Goal: Task Accomplishment & Management: Complete application form

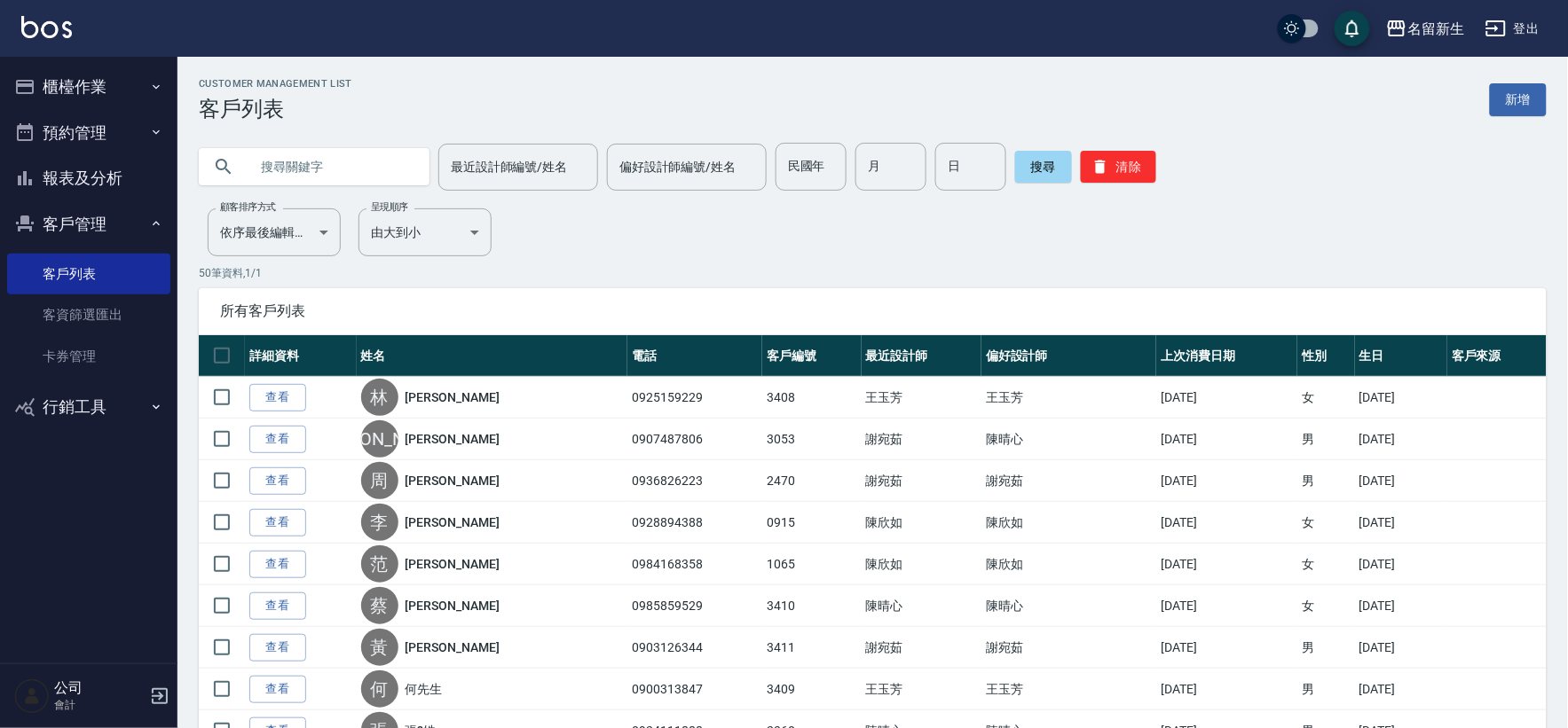
click at [76, 229] on button "客戶管理" at bounding box center [88, 224] width 164 height 46
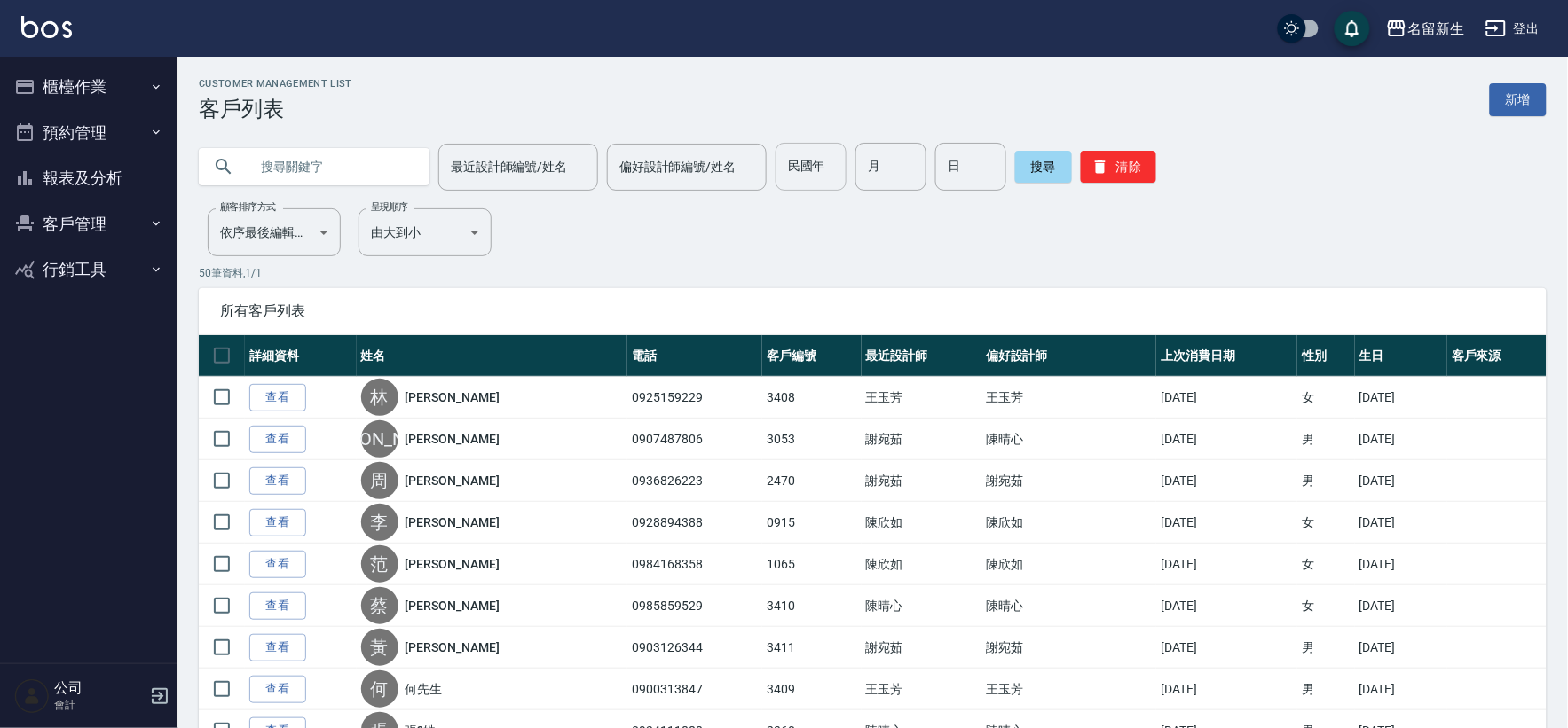
click at [781, 169] on input "民國年" at bounding box center [810, 167] width 71 height 48
type input "91"
type input "12"
type input "30"
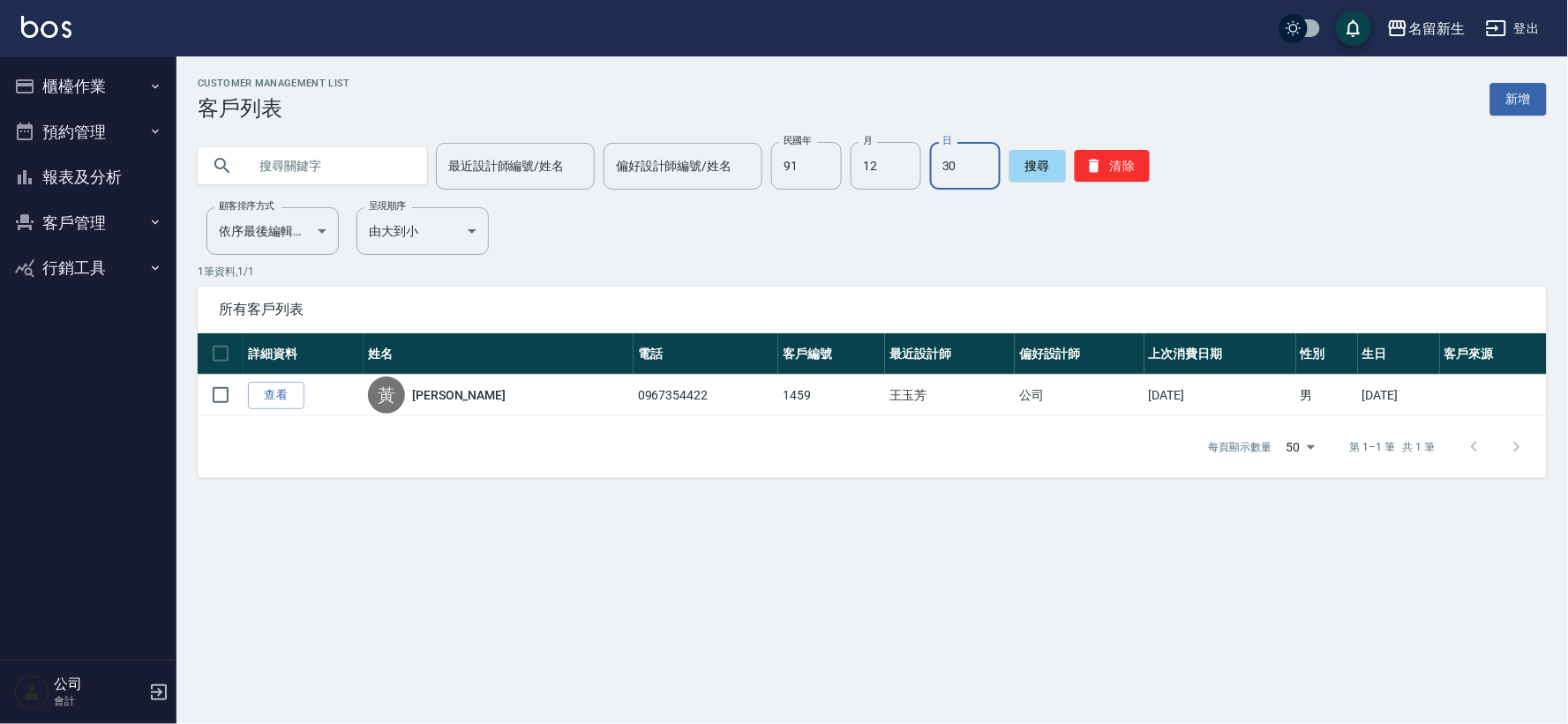
click at [1120, 139] on div "最近設計師編號/姓名 最近設計師編號/姓名 偏好設計師編號/姓名 偏好設計師編號/姓名 民國年 91 民國年 月 12 月 日 30 日 搜尋 清除" at bounding box center [862, 155] width 1370 height 68
click at [1115, 169] on button "清除" at bounding box center [1112, 166] width 75 height 32
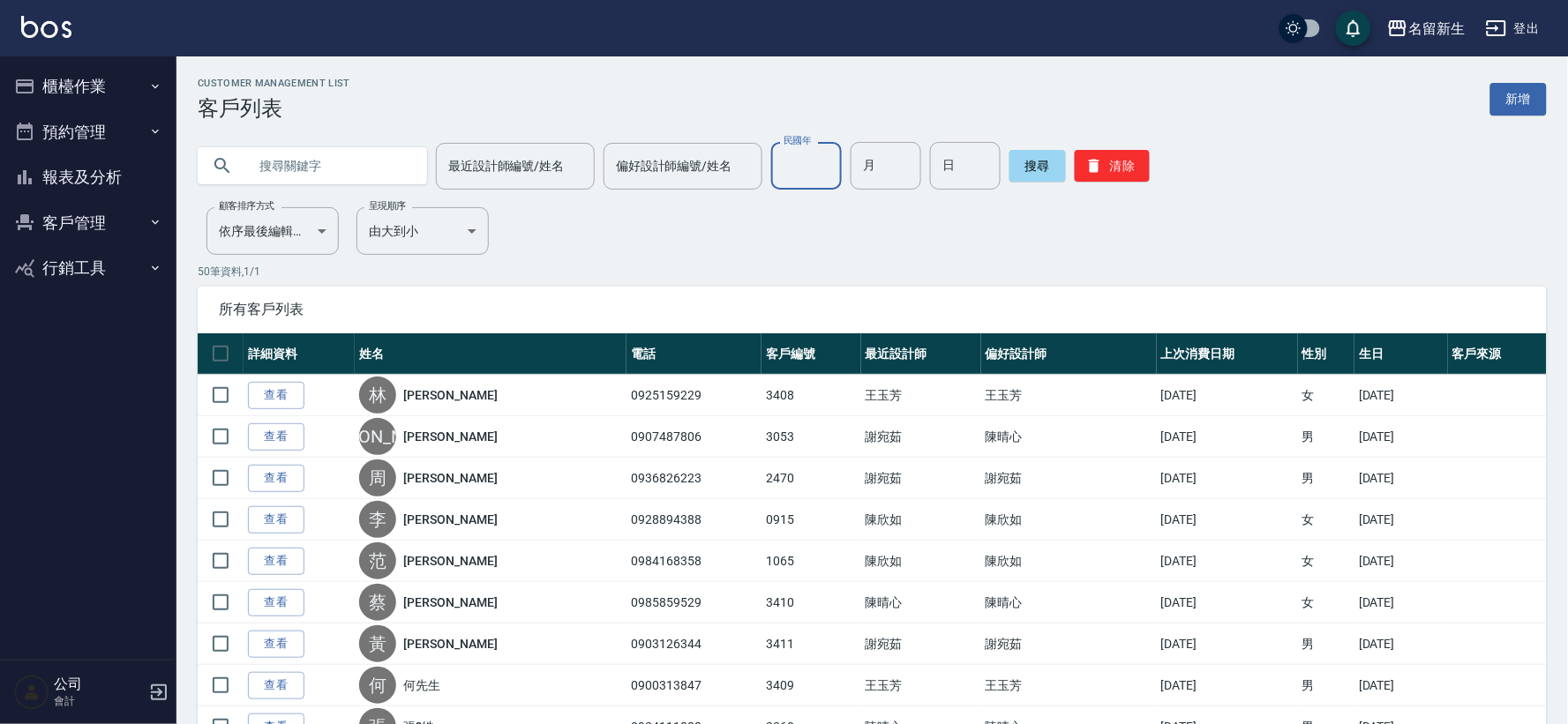
click at [805, 162] on div "民國年 民國年" at bounding box center [806, 166] width 70 height 48
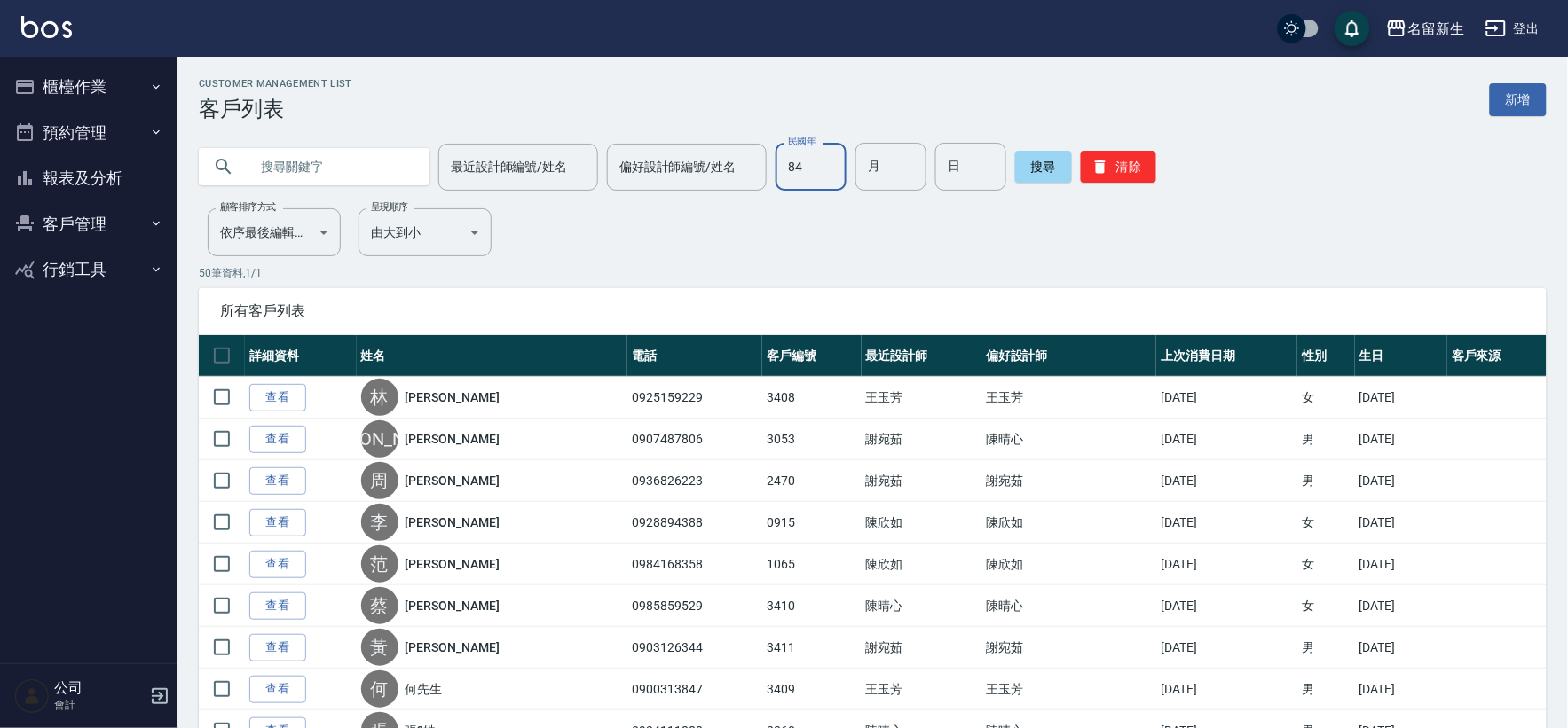
type input "84"
type input "04"
type input "11"
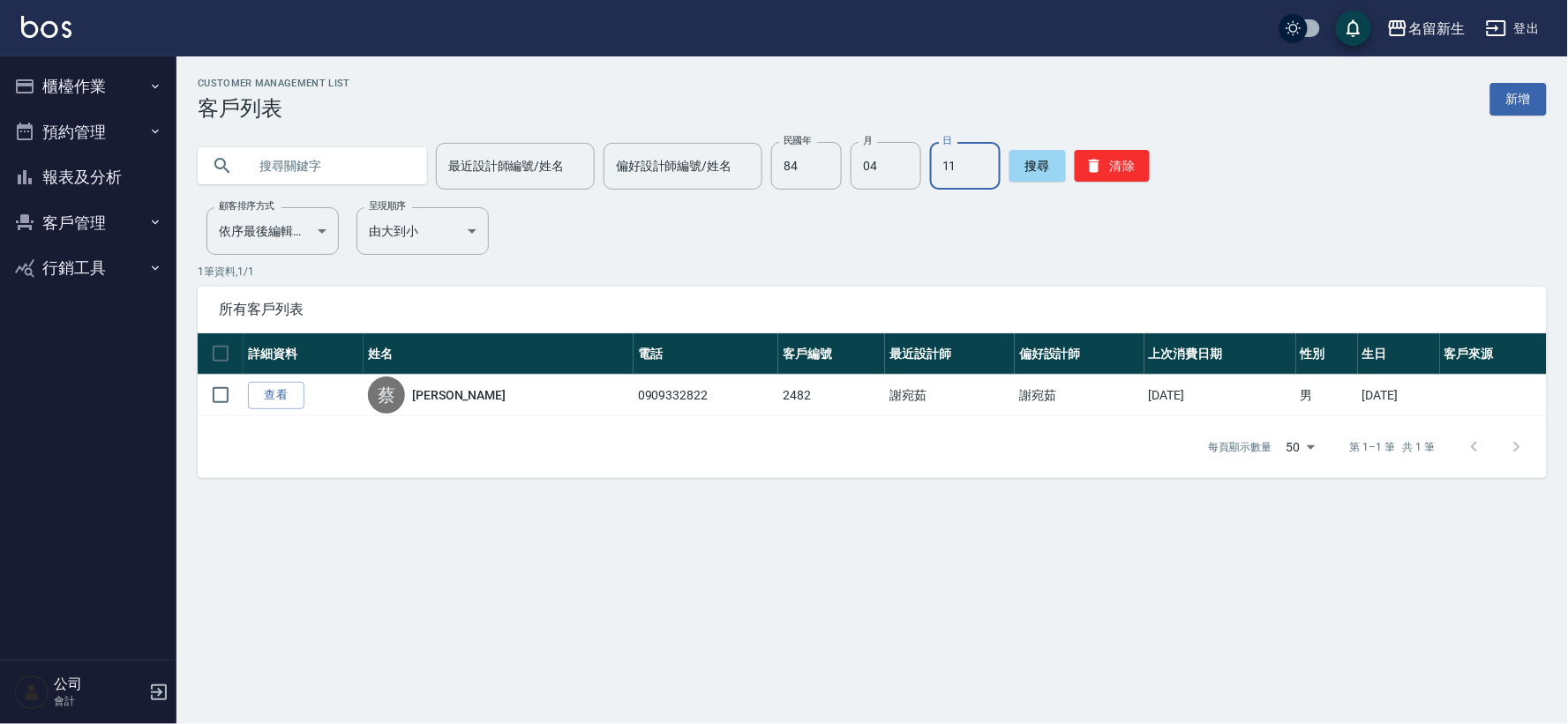
click at [64, 232] on button "客戶管理" at bounding box center [88, 223] width 163 height 46
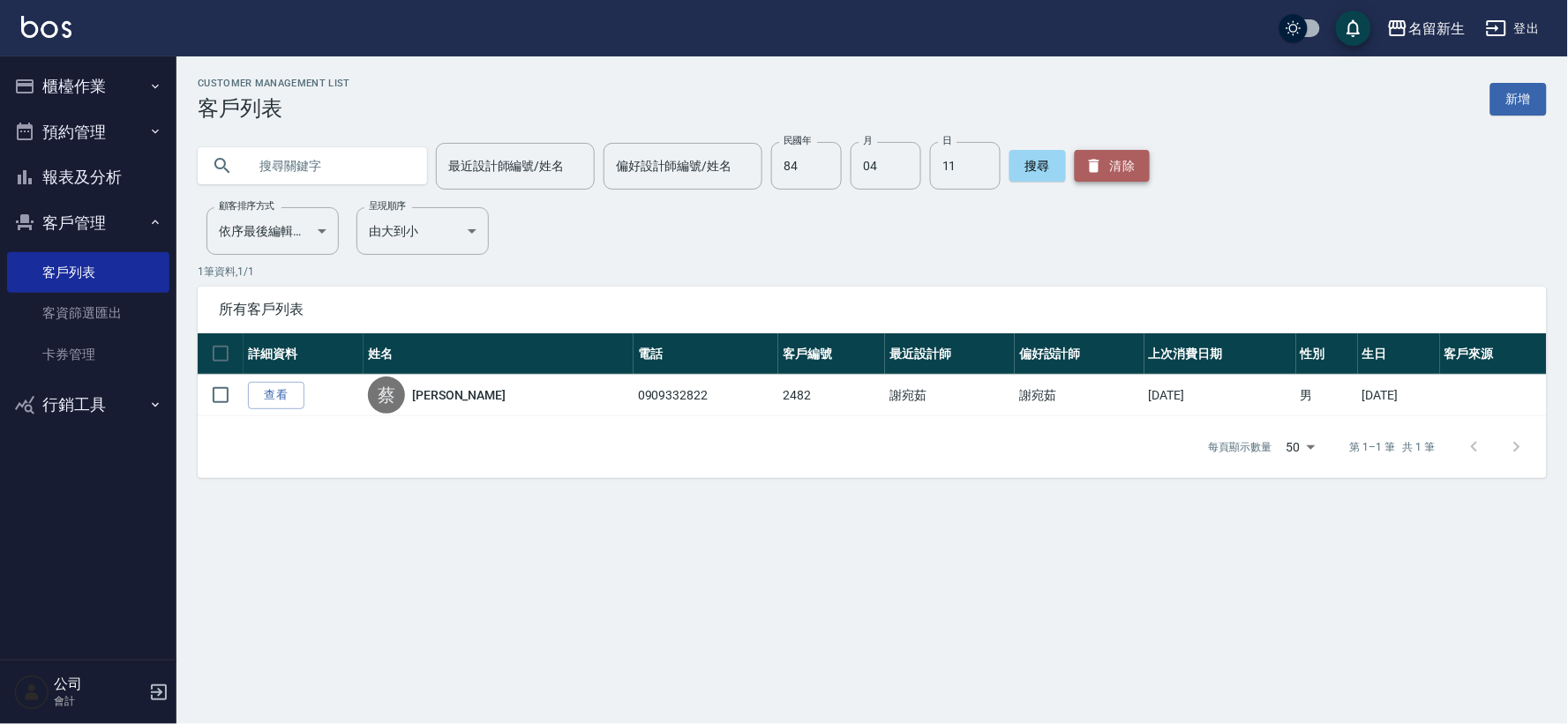
click at [1088, 160] on icon "button" at bounding box center [1094, 166] width 11 height 13
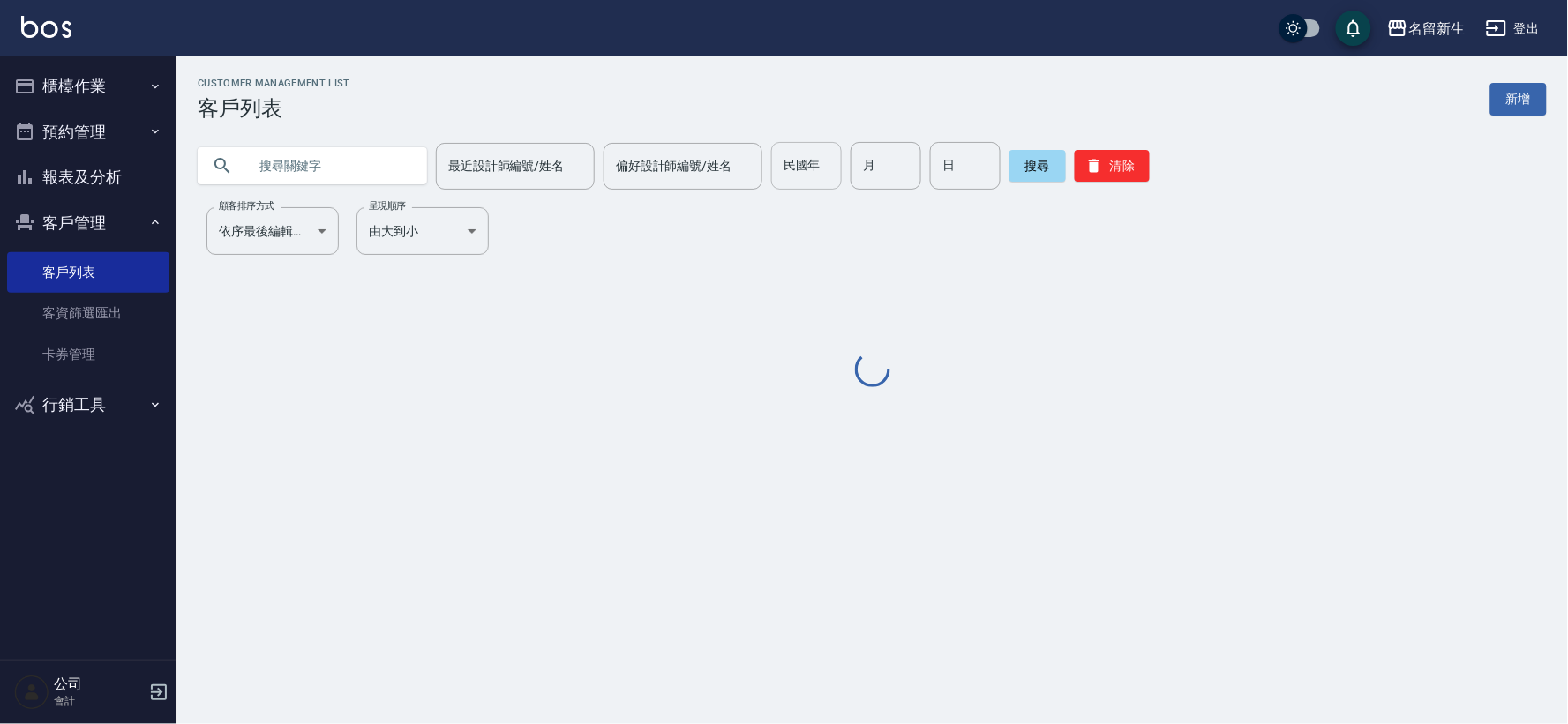
click at [828, 157] on input "民國年" at bounding box center [806, 166] width 70 height 48
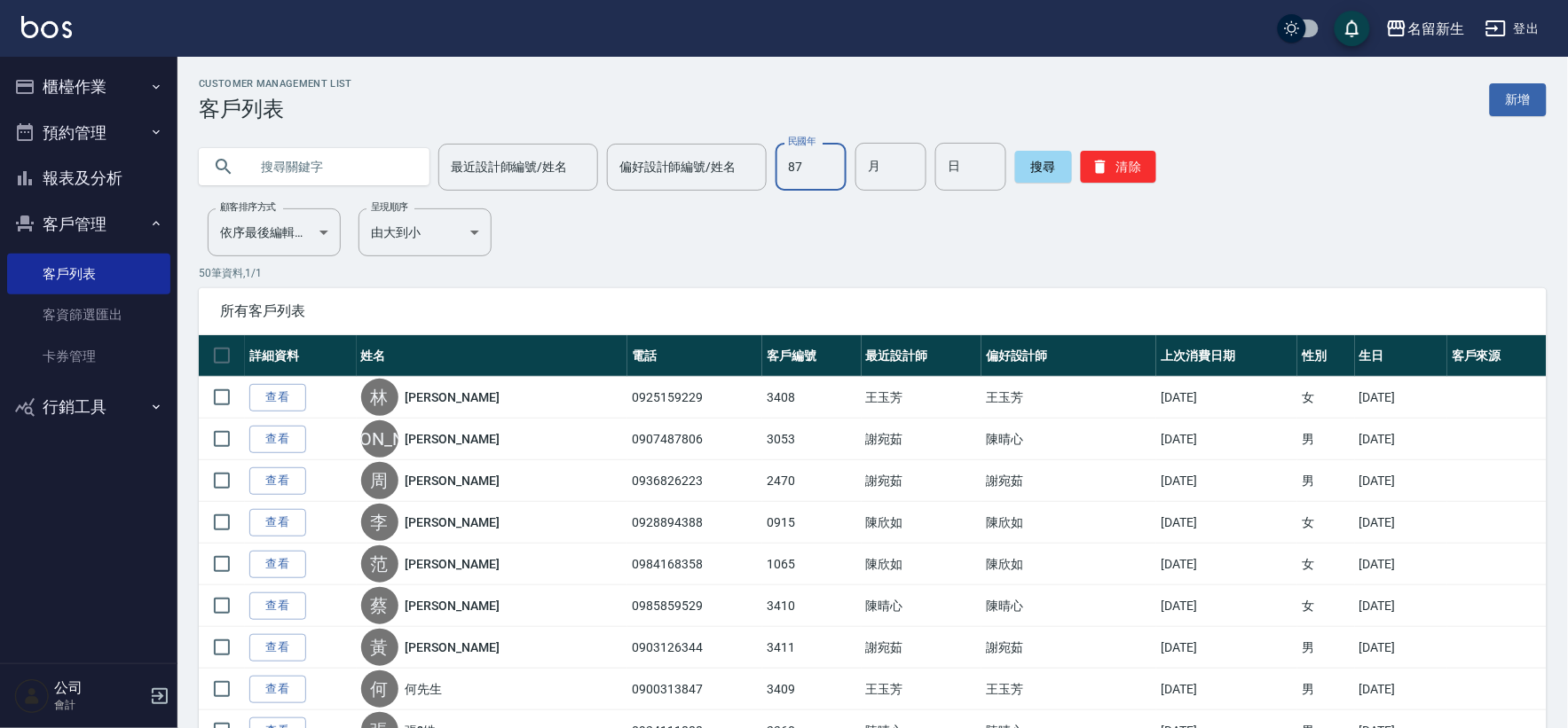
type input "87"
type input "06"
type input "24"
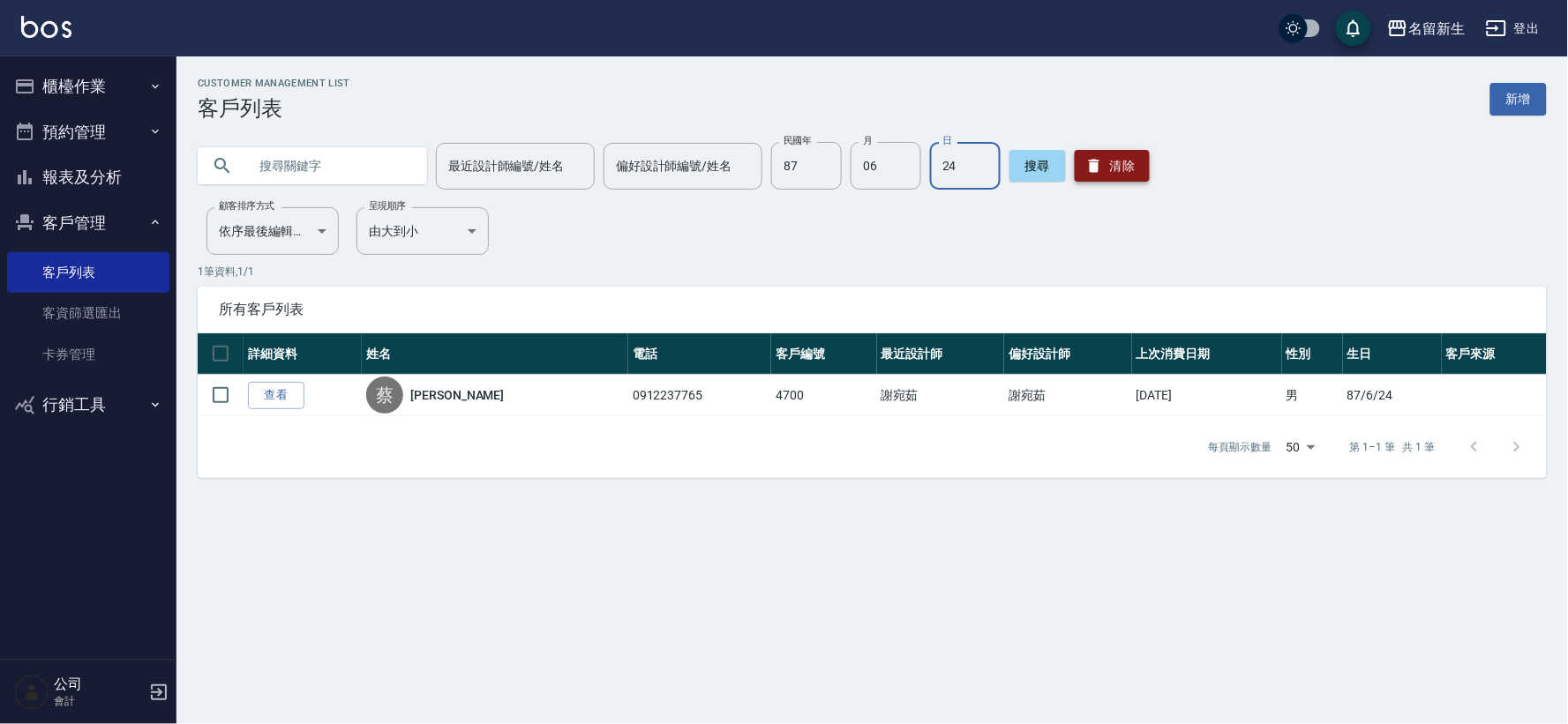
click at [1095, 155] on button "清除" at bounding box center [1112, 166] width 75 height 32
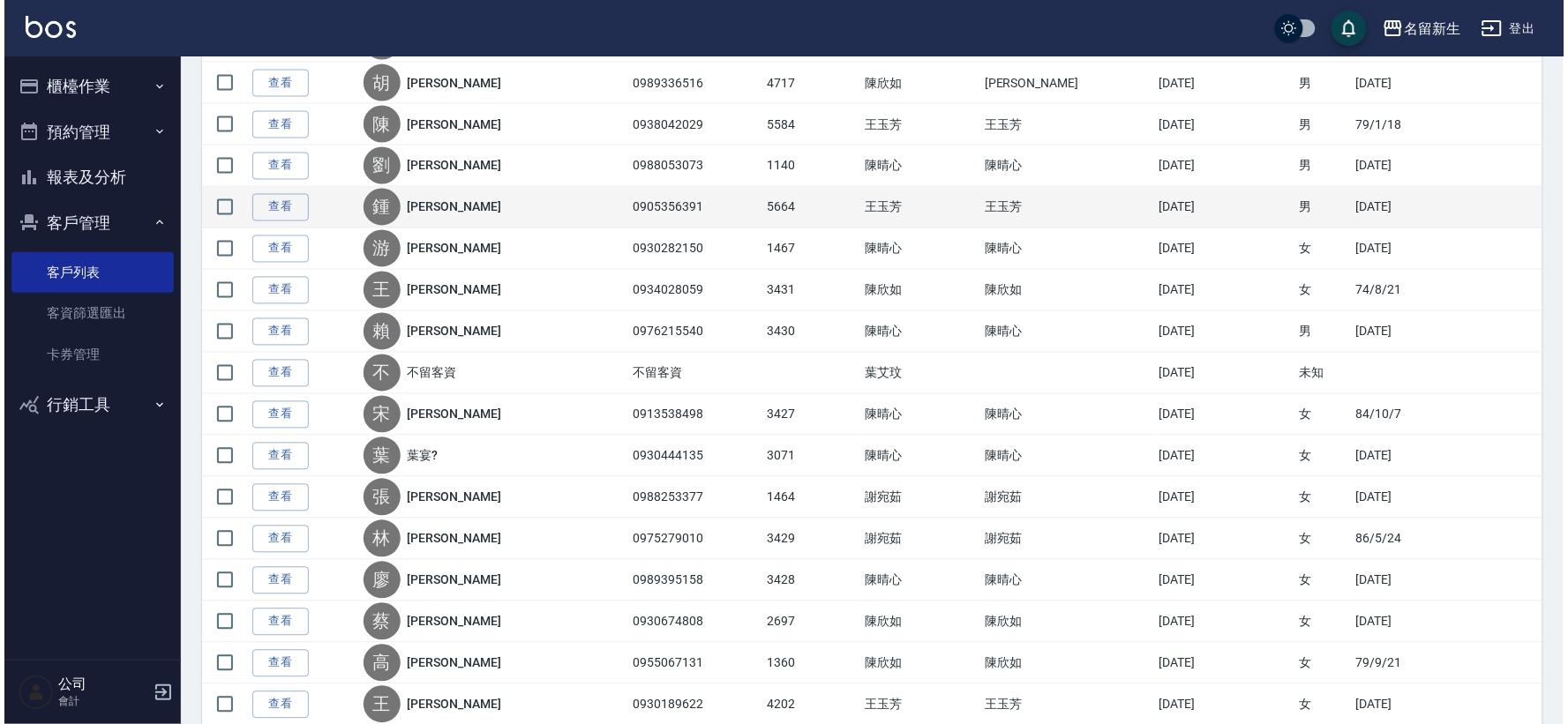
scroll to position [980, 0]
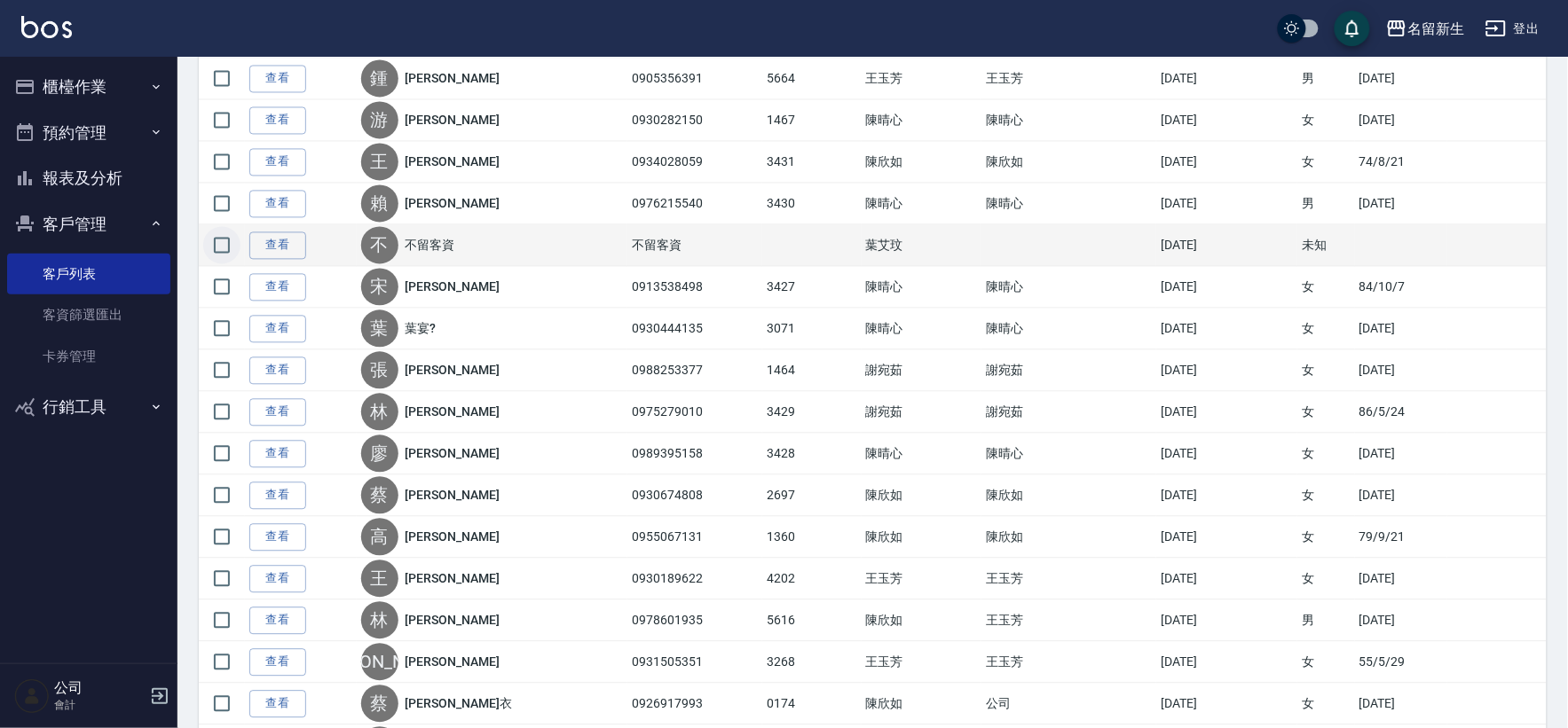
click at [220, 255] on input "checkbox" at bounding box center [222, 246] width 38 height 38
checkbox input "true"
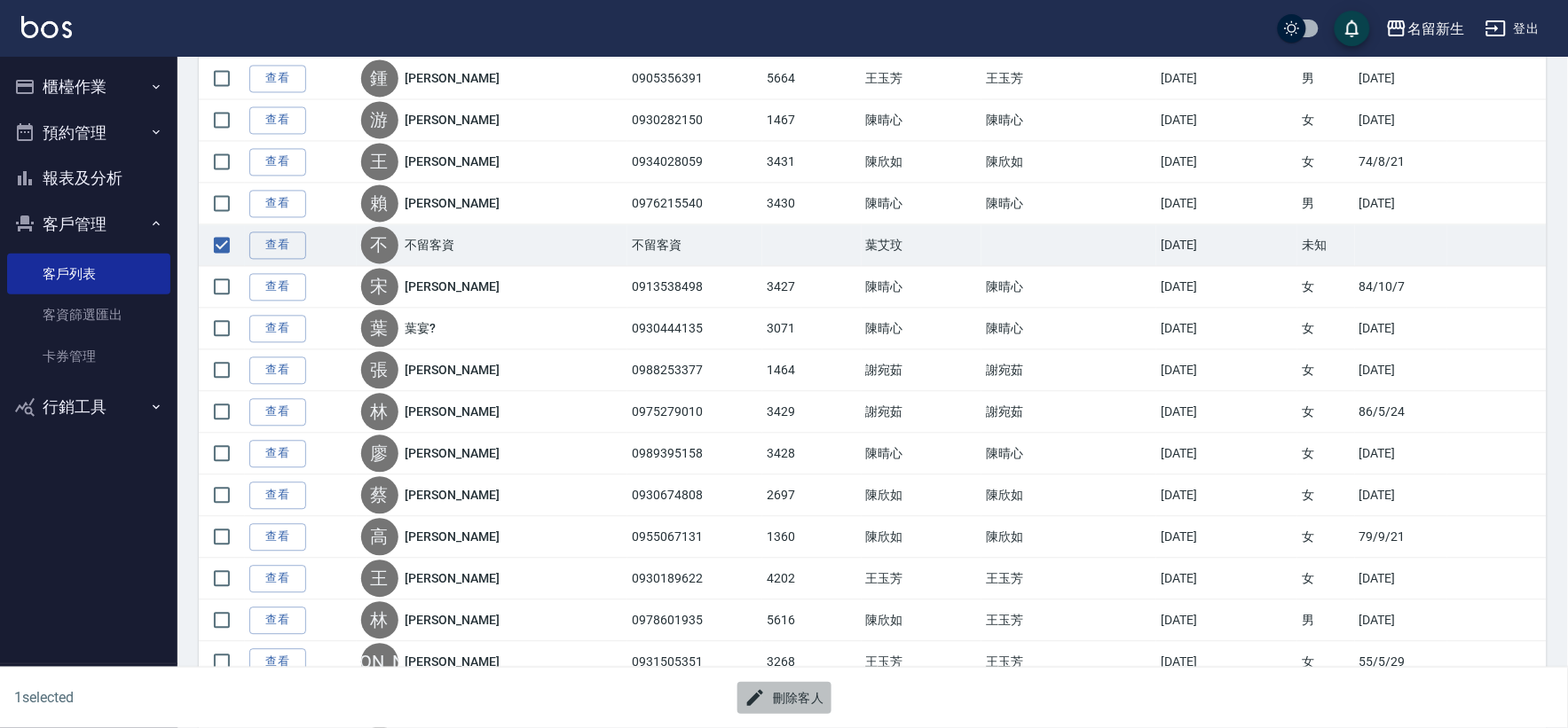
click at [799, 686] on button "刪除客人" at bounding box center [784, 699] width 94 height 33
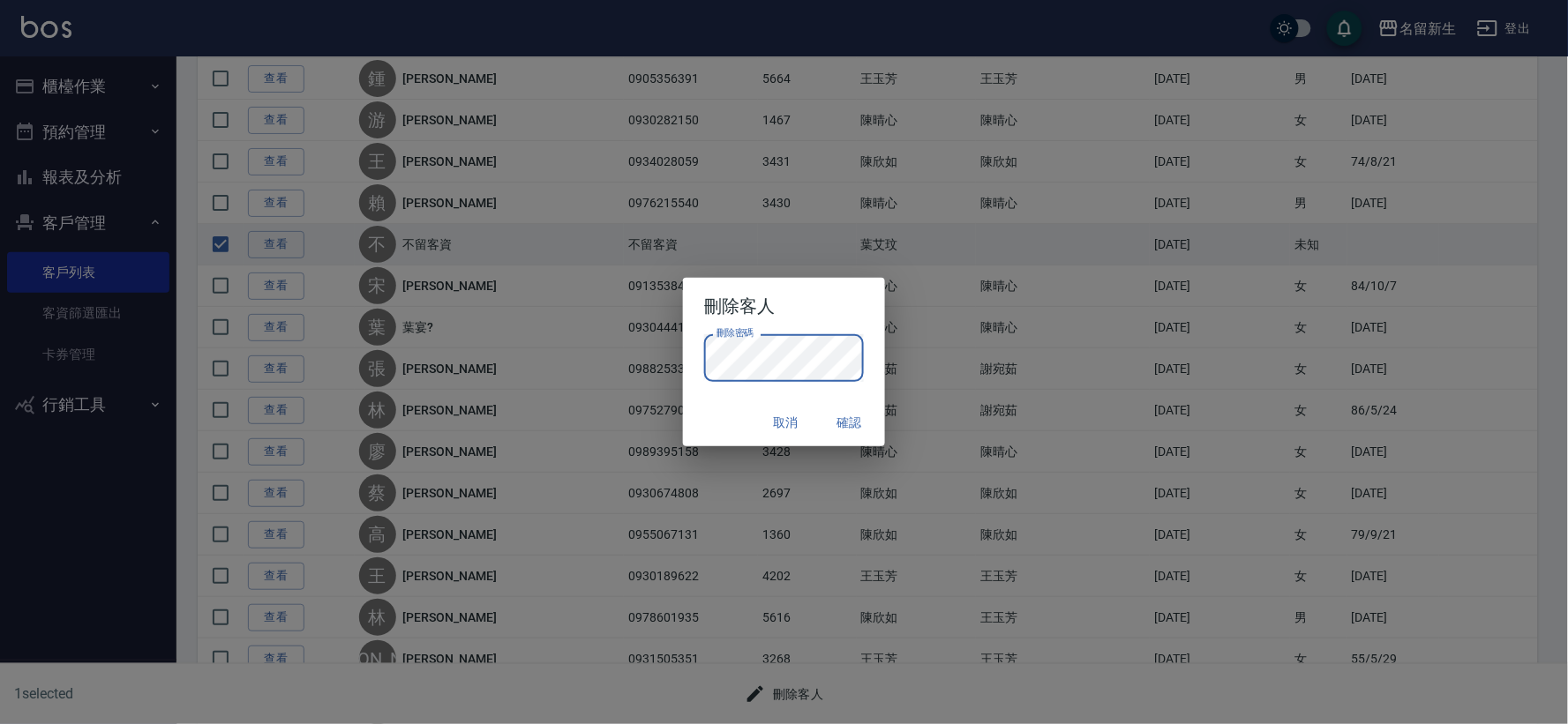
click at [847, 439] on button "確認" at bounding box center [850, 423] width 57 height 33
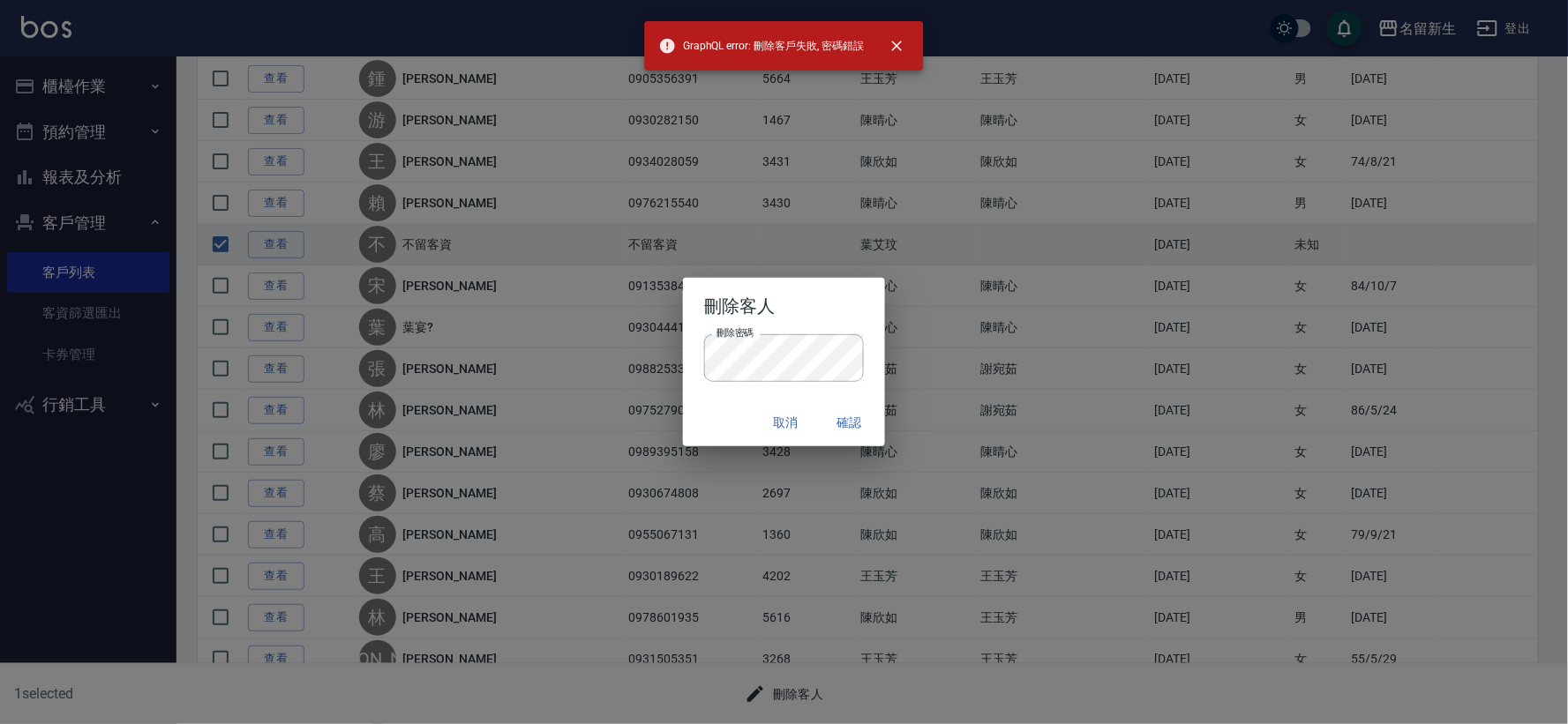
click at [412, 367] on div "刪除客人 刪除密碼 刪除密碼 取消 確認" at bounding box center [784, 362] width 1568 height 724
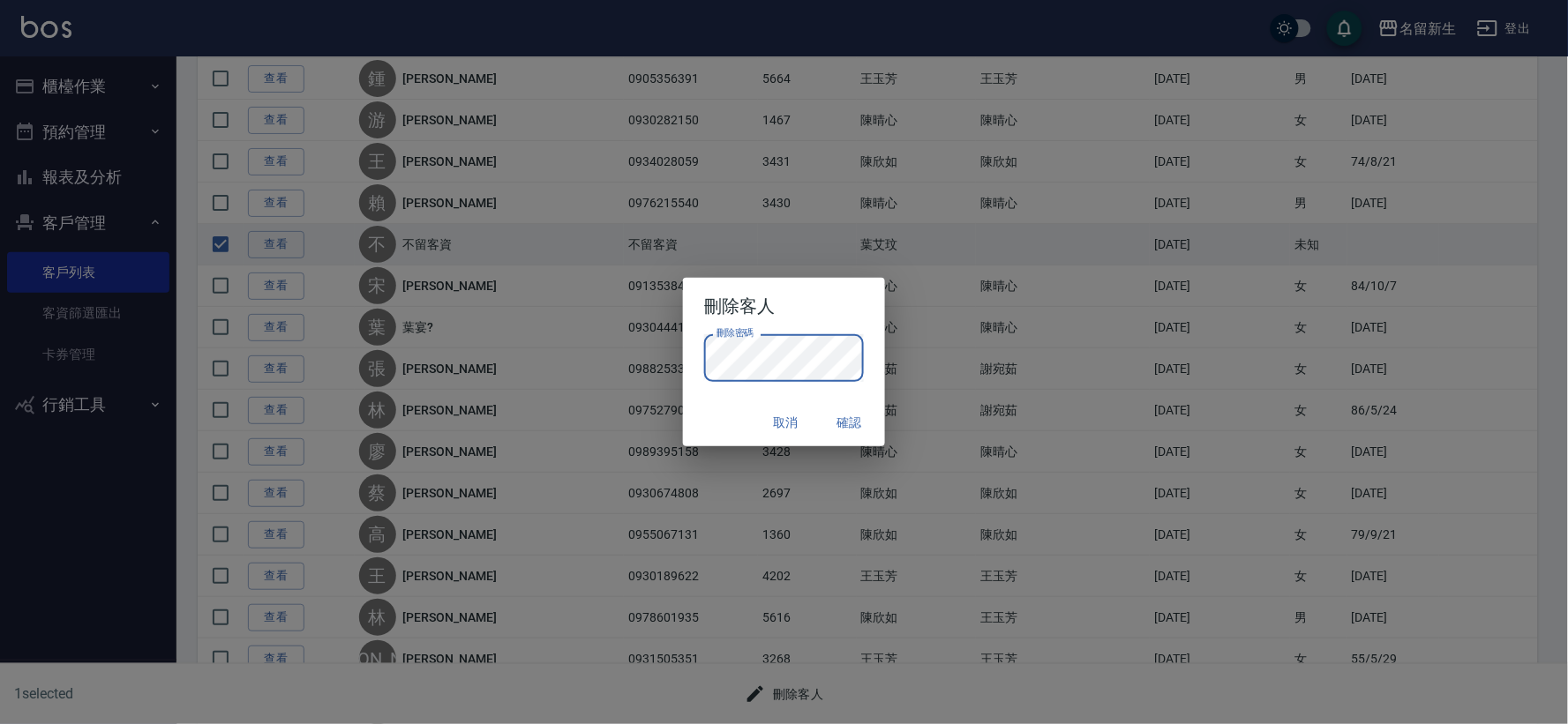
click at [851, 421] on button "確認" at bounding box center [850, 423] width 57 height 33
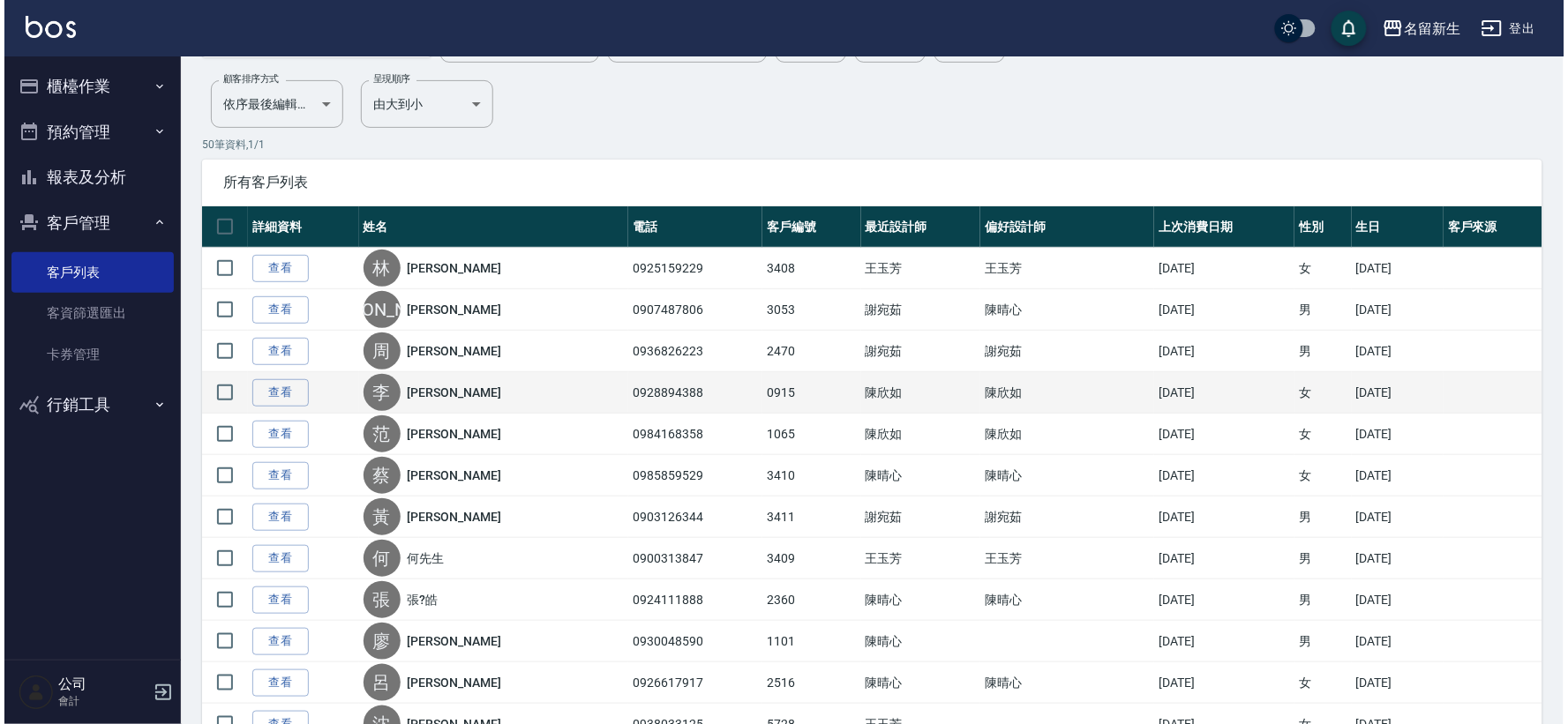
scroll to position [0, 0]
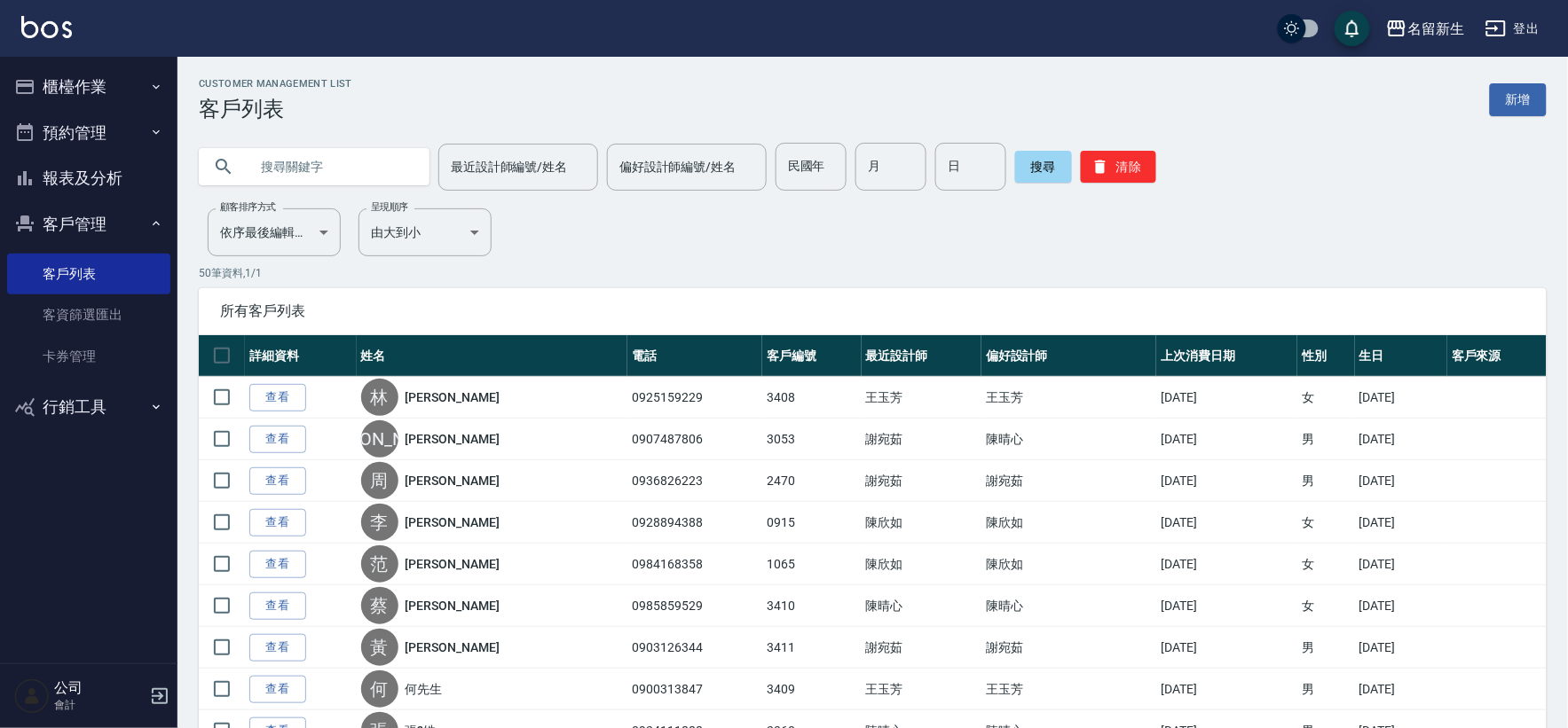
click at [349, 171] on input "text" at bounding box center [331, 167] width 167 height 48
type input "0929909039"
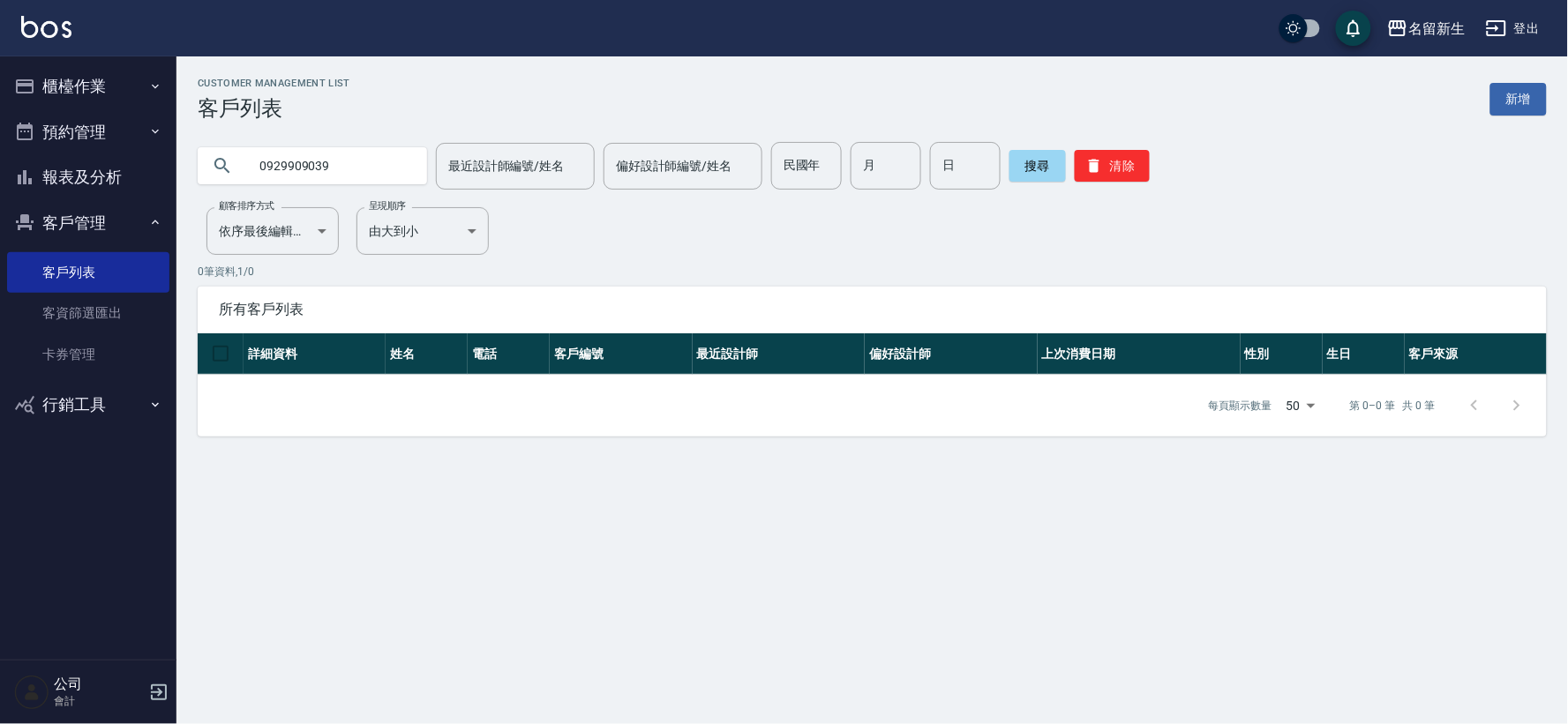
click at [98, 81] on button "櫃檯作業" at bounding box center [88, 87] width 163 height 46
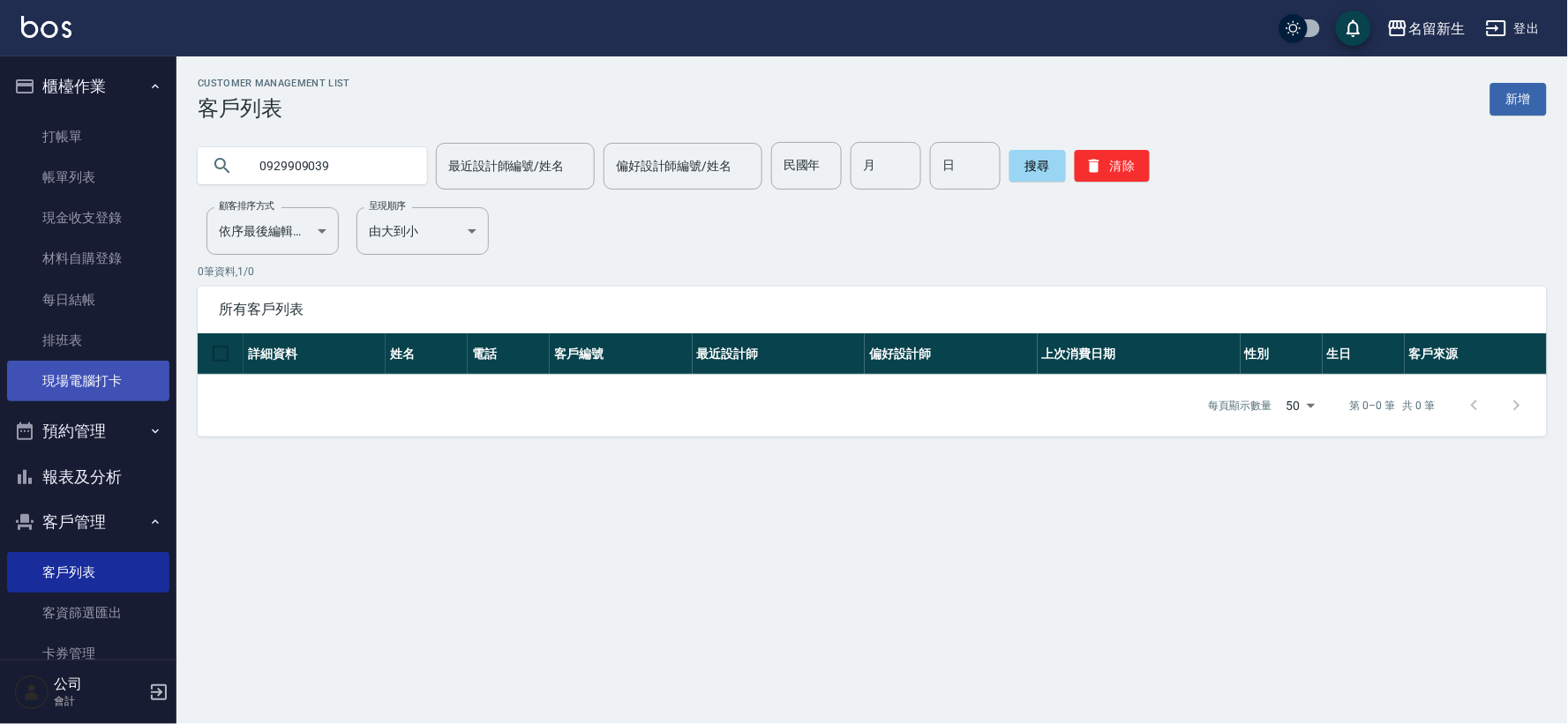
click at [119, 378] on link "現場電腦打卡" at bounding box center [88, 381] width 163 height 41
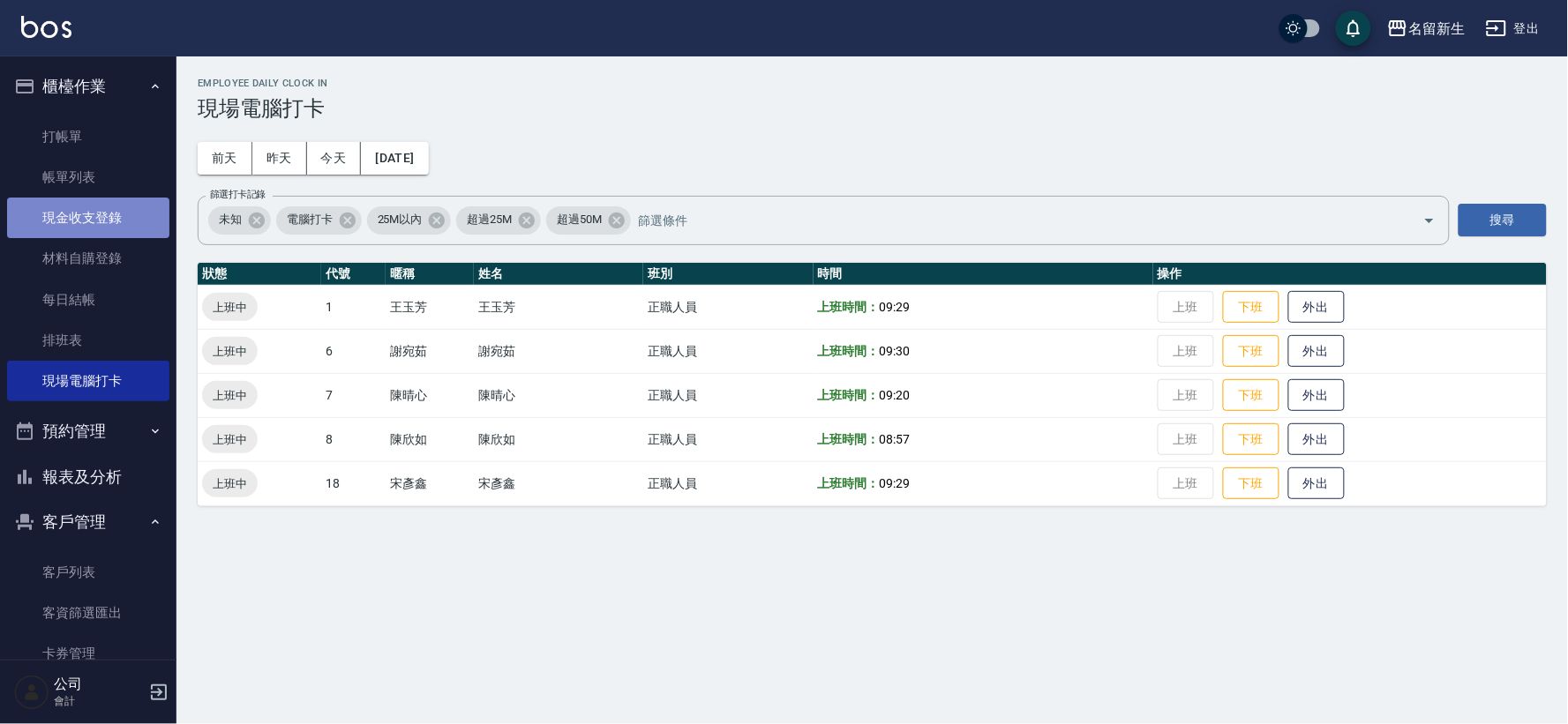
click at [106, 231] on link "現金收支登錄" at bounding box center [88, 218] width 163 height 41
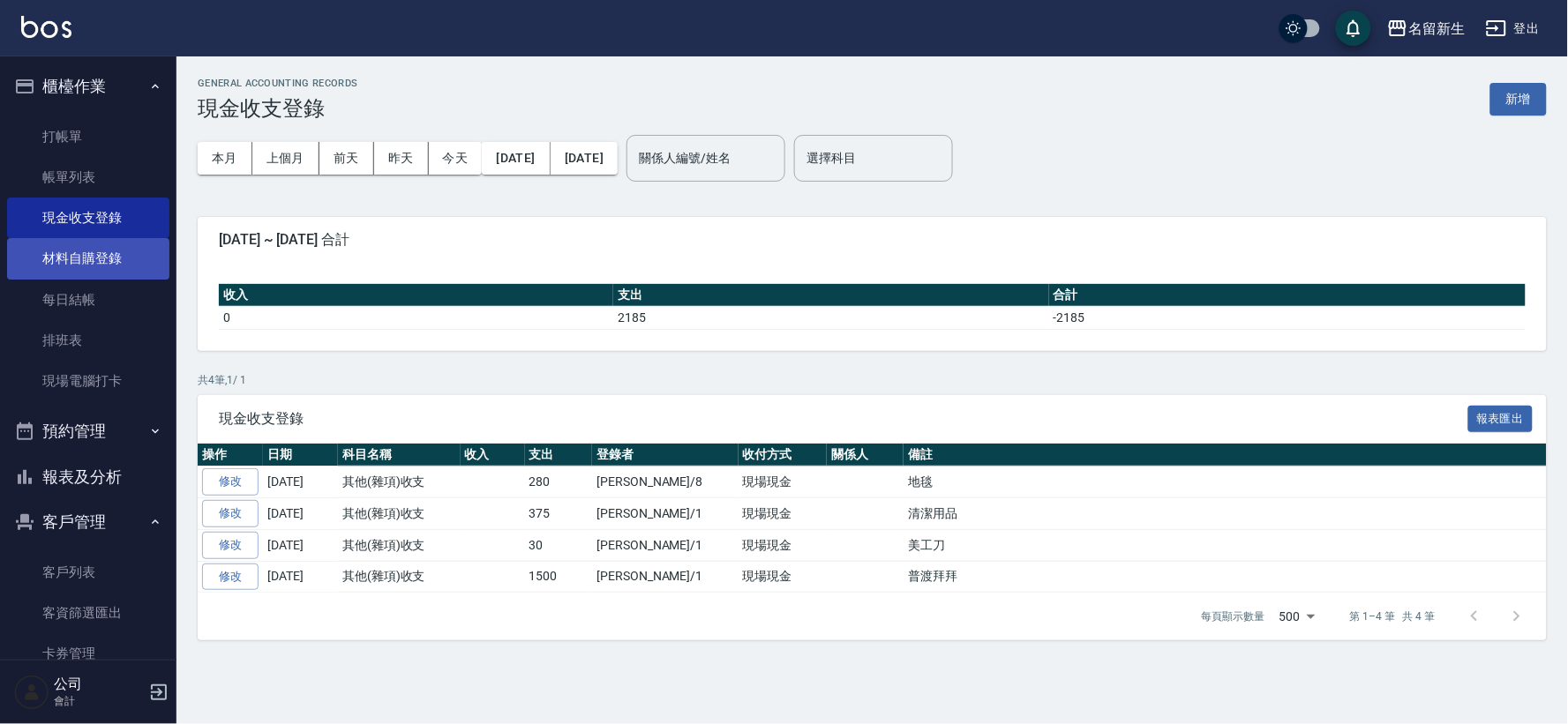
click at [111, 253] on link "材料自購登錄" at bounding box center [88, 259] width 163 height 41
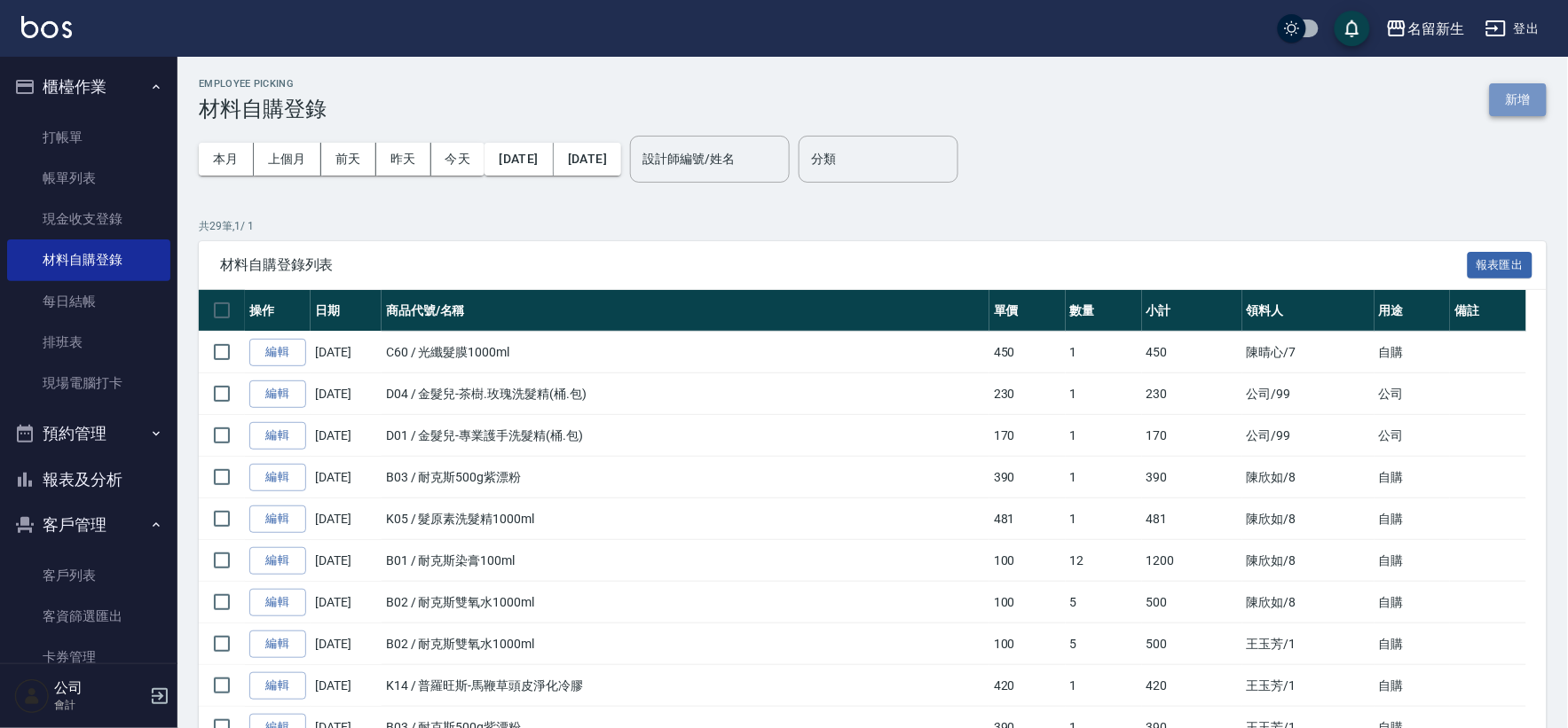
click at [1519, 103] on button "新增" at bounding box center [1518, 99] width 57 height 33
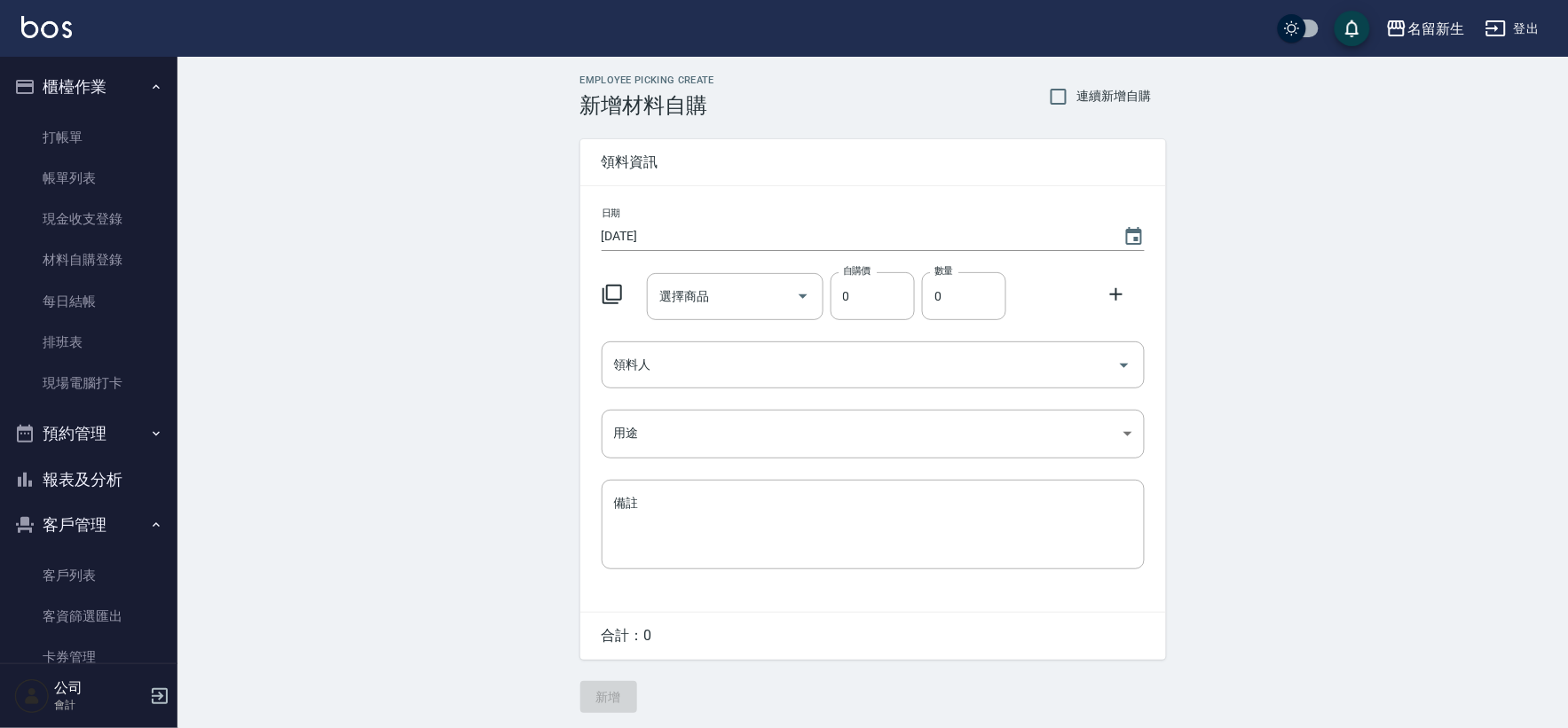
click at [612, 297] on icon at bounding box center [612, 295] width 21 height 21
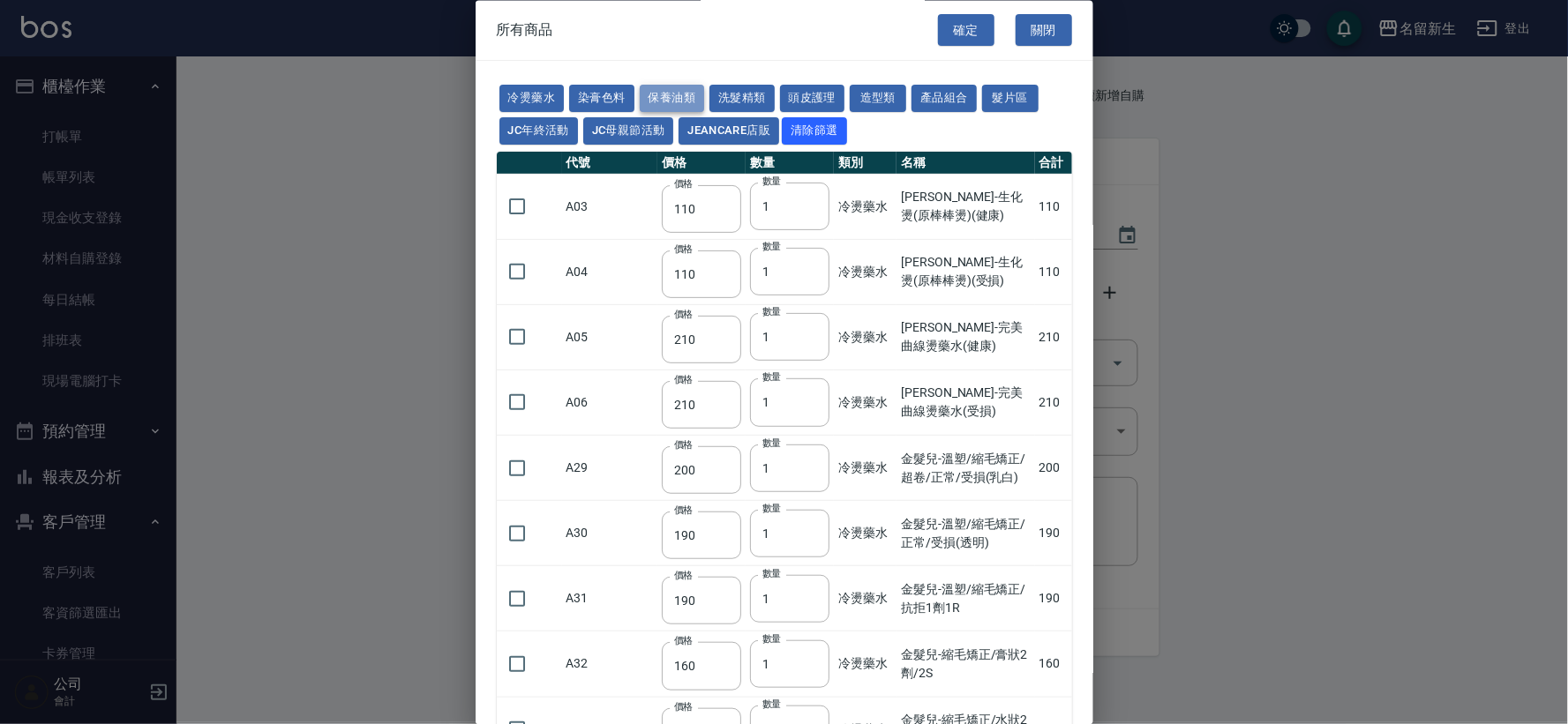
click at [682, 97] on button "保養油類" at bounding box center [672, 99] width 65 height 28
type input "330"
type input "50"
type input "330"
type input "50"
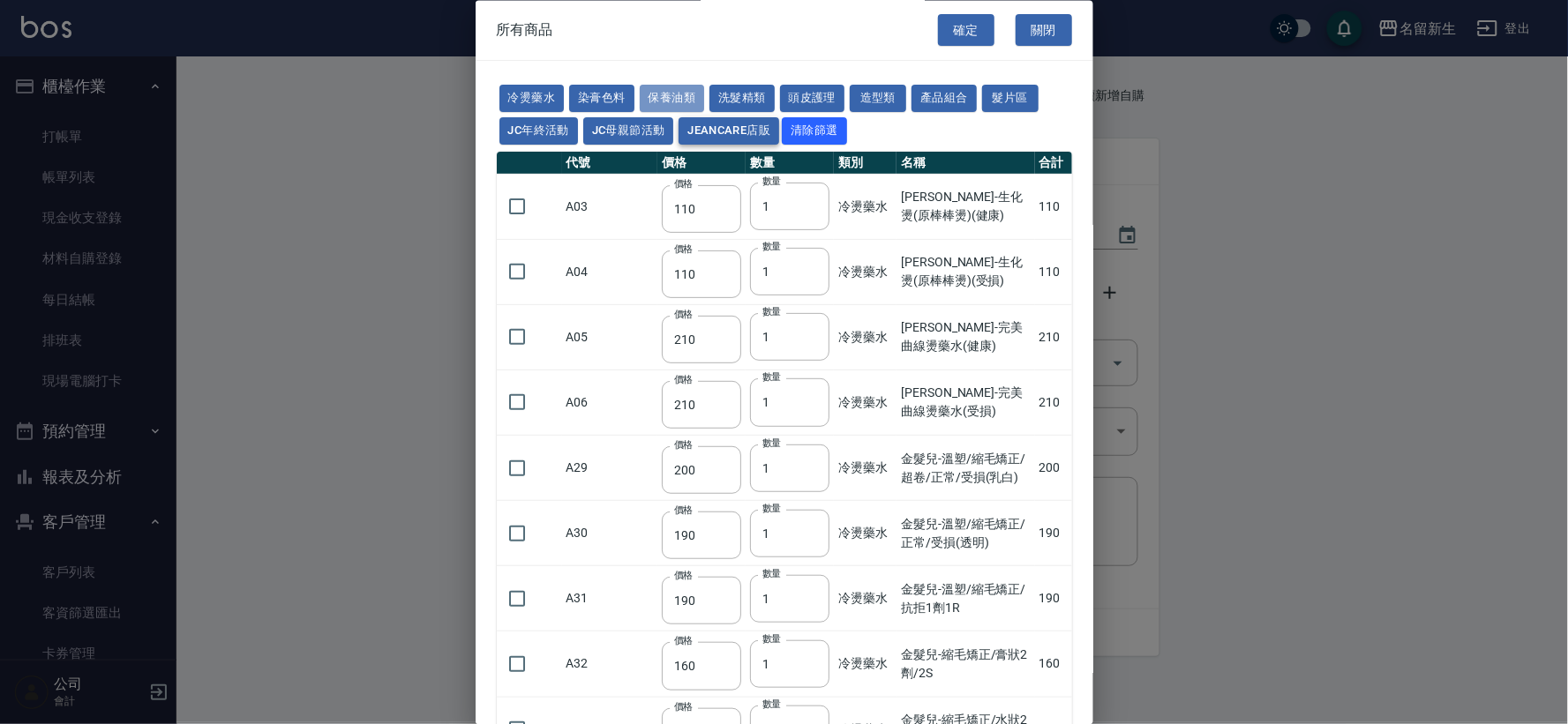
type input "30"
type input "960"
type input "1040"
type input "1520"
type input "120"
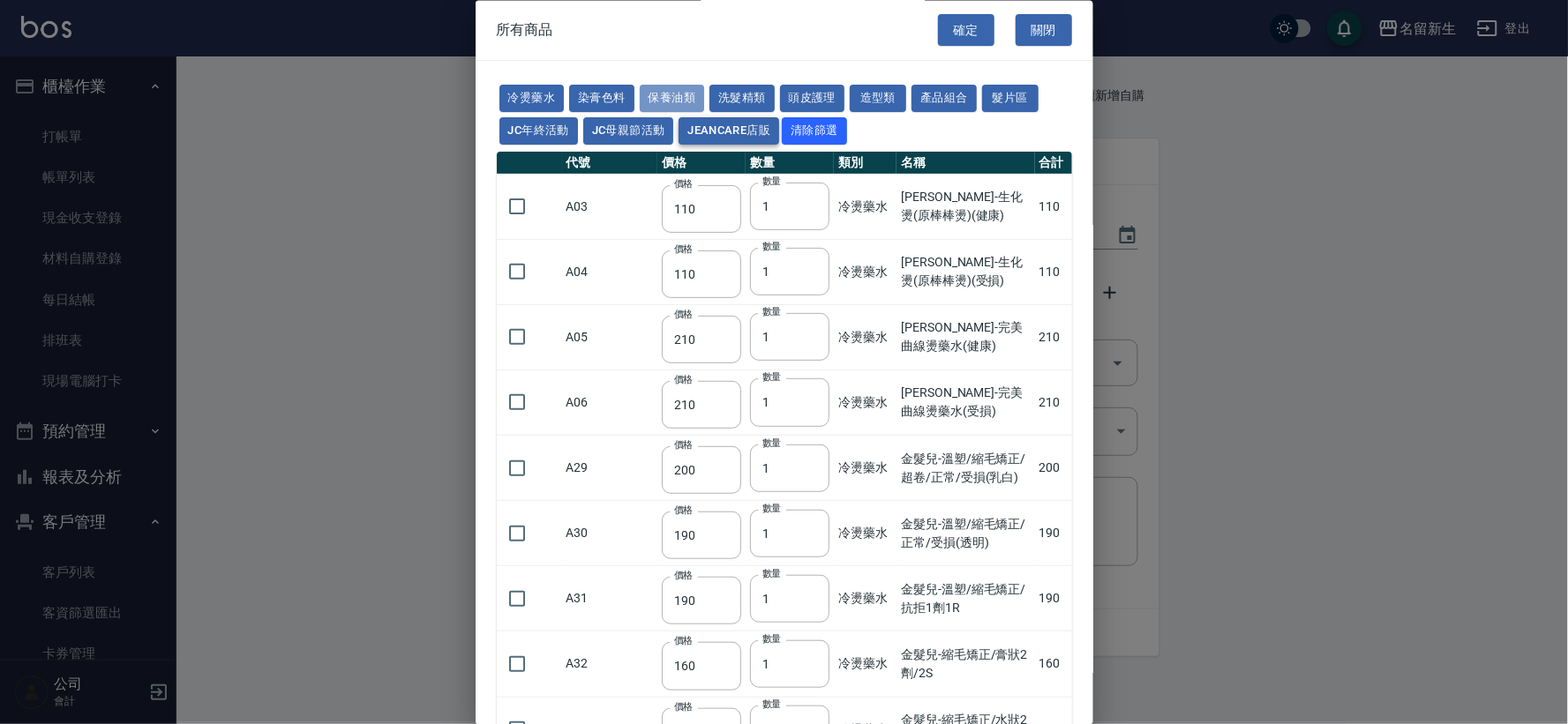
type input "1300"
type input "1520"
type input "2000"
type input "240"
type input "50"
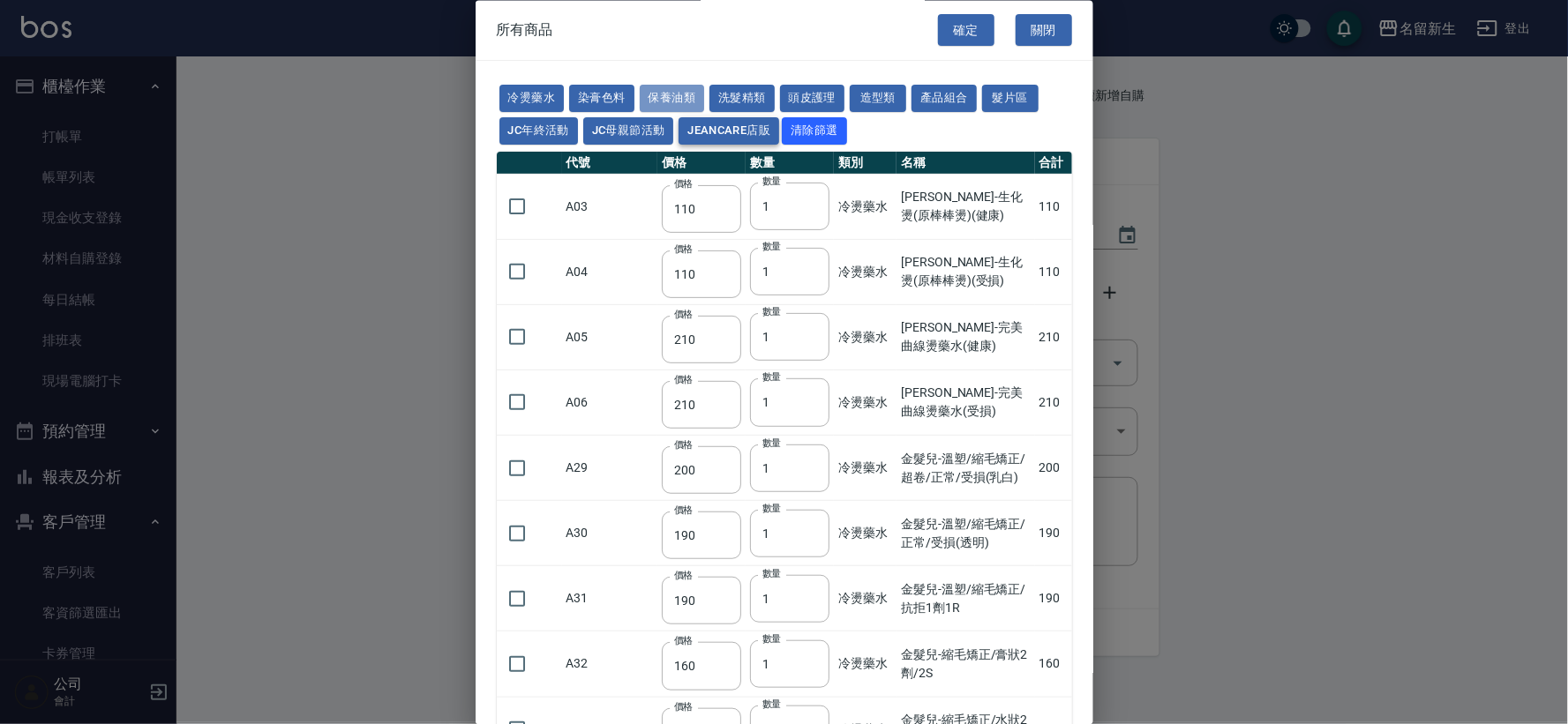
type input "400"
type input "800"
type input "700"
type input "272"
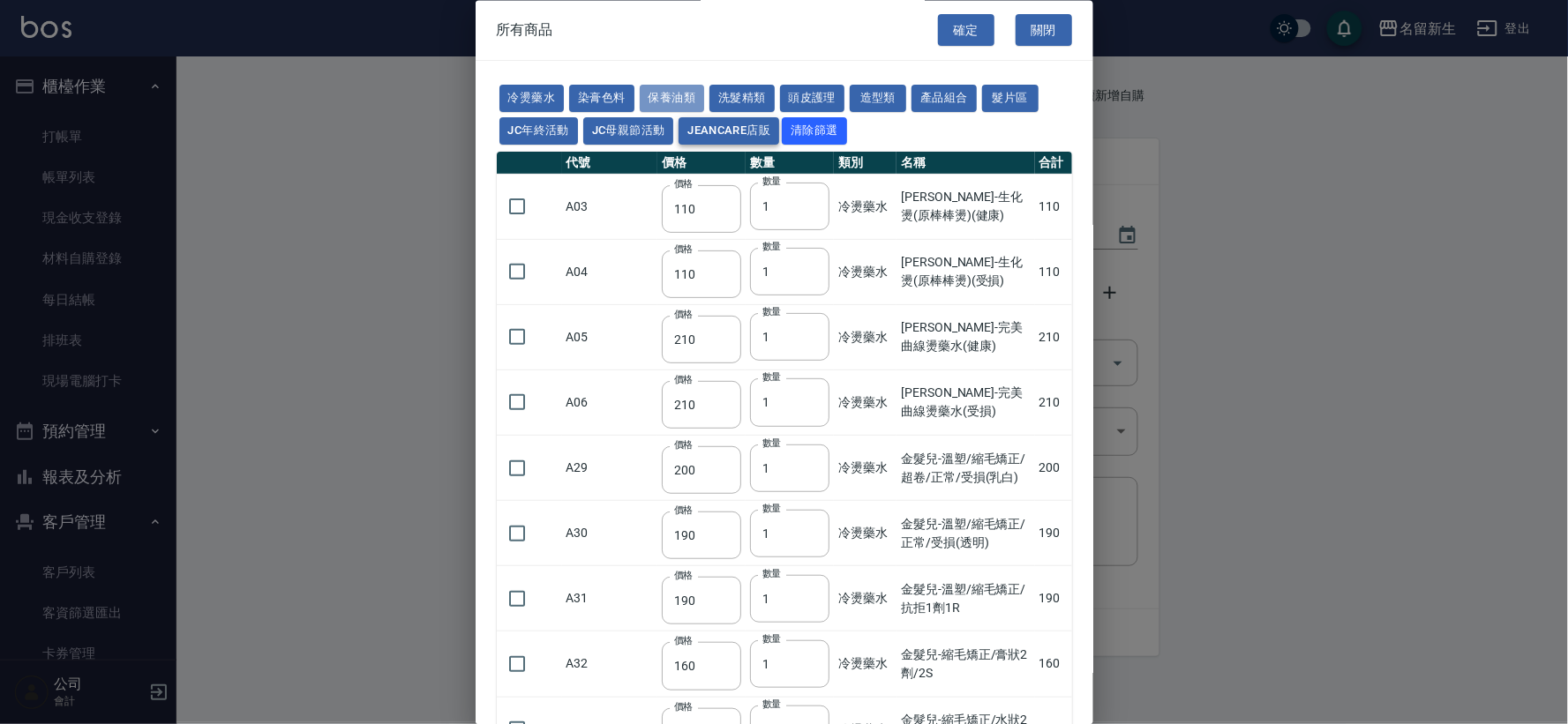
type input "2450"
type input "450"
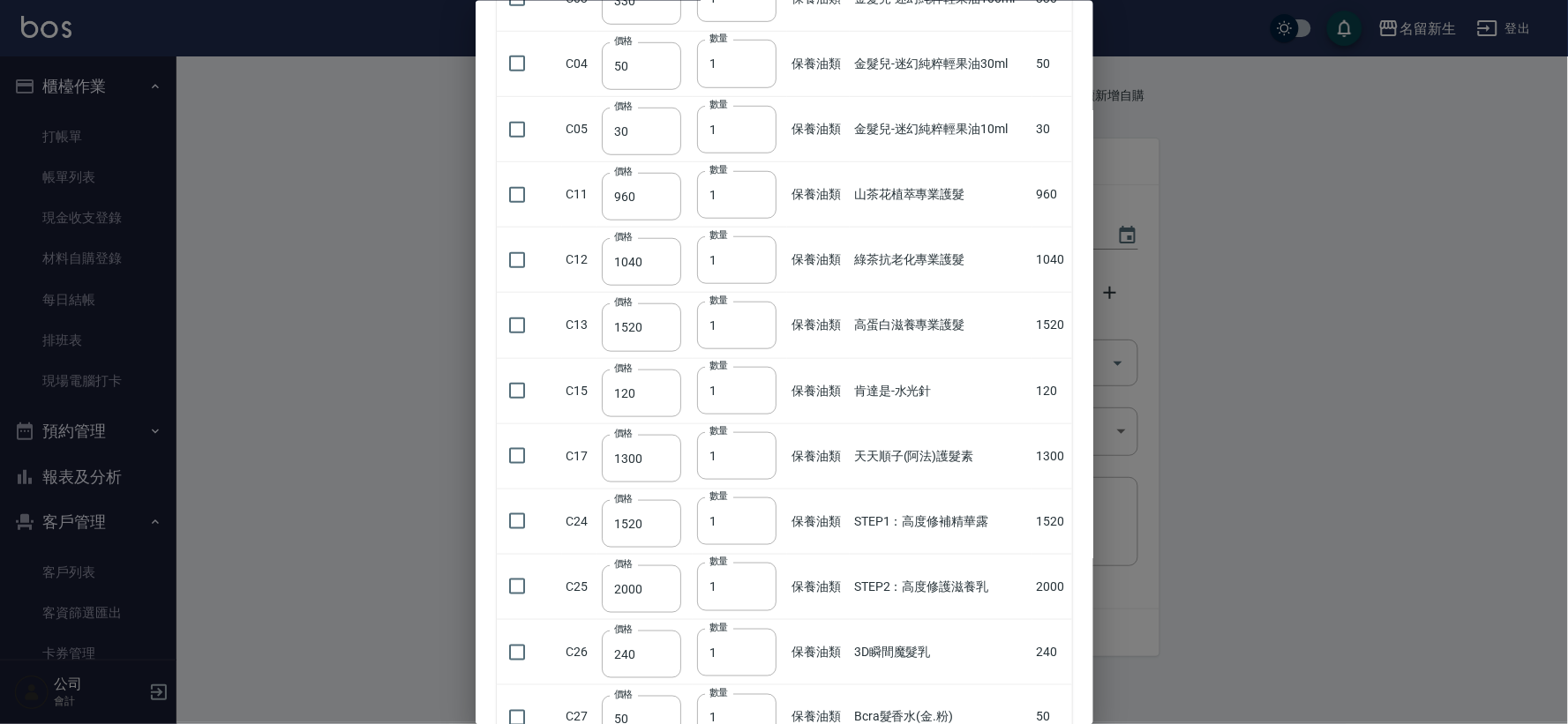
scroll to position [392, 0]
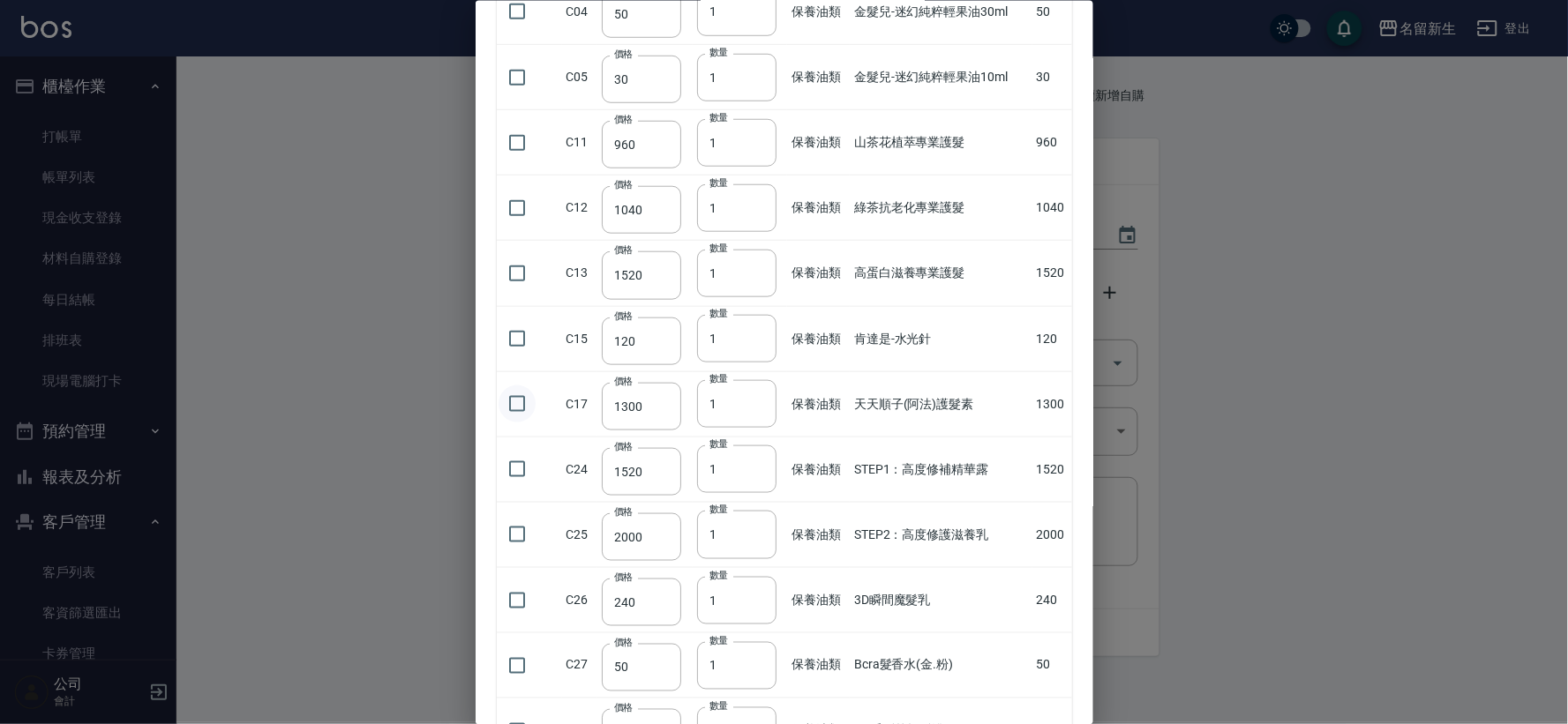
click at [521, 410] on input "checkbox" at bounding box center [517, 404] width 37 height 37
checkbox input "true"
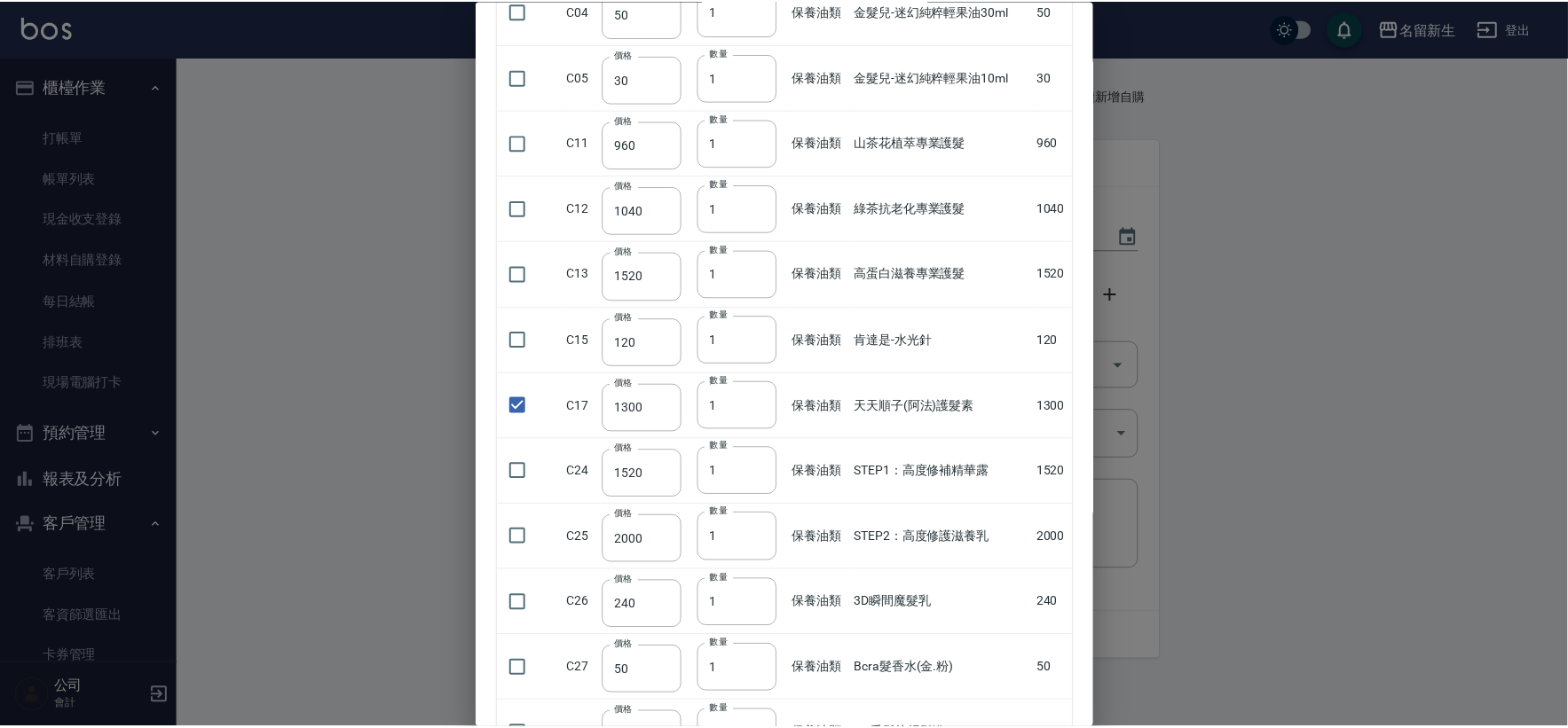
scroll to position [0, 0]
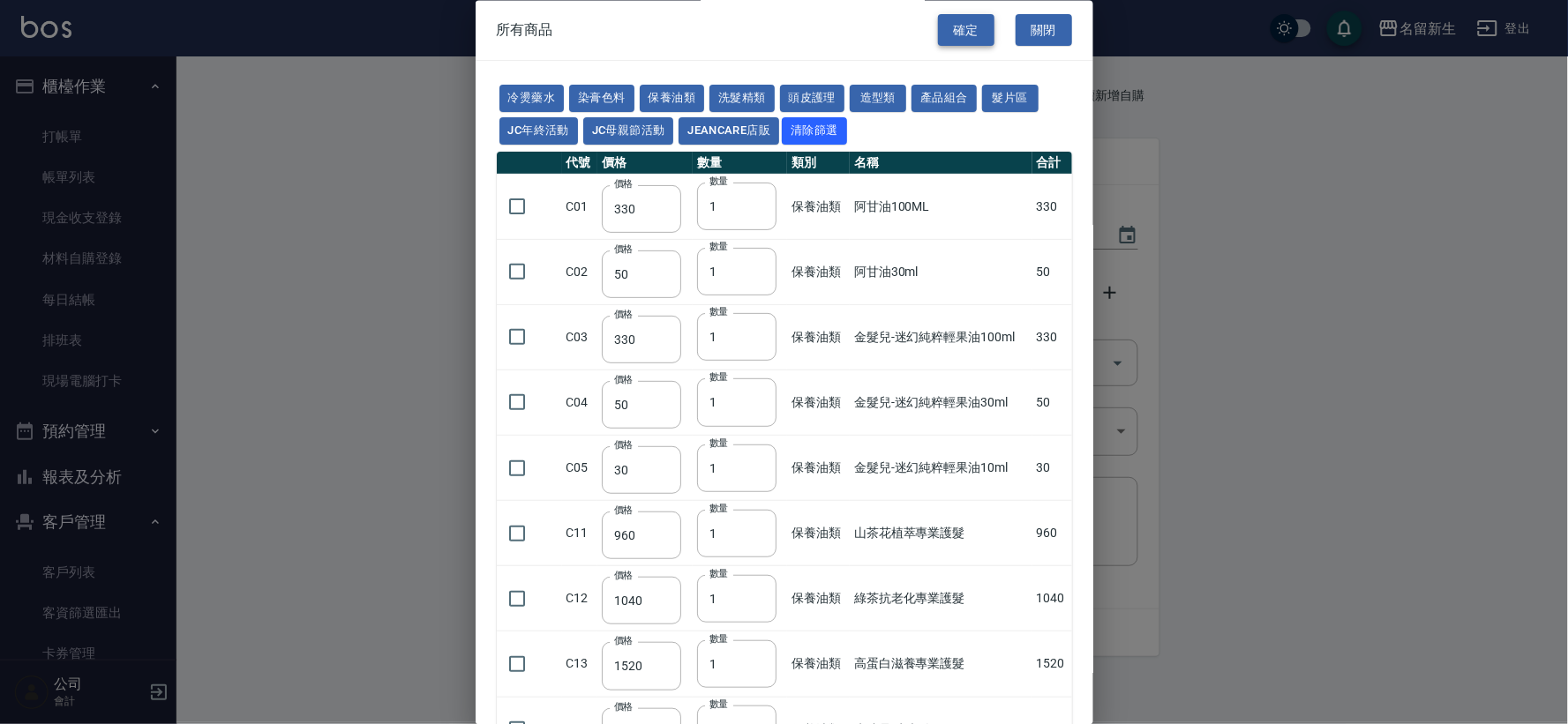
click at [958, 20] on button "確定" at bounding box center [967, 30] width 57 height 33
type input "天天順子(阿法)護髮素"
type input "1300"
type input "1"
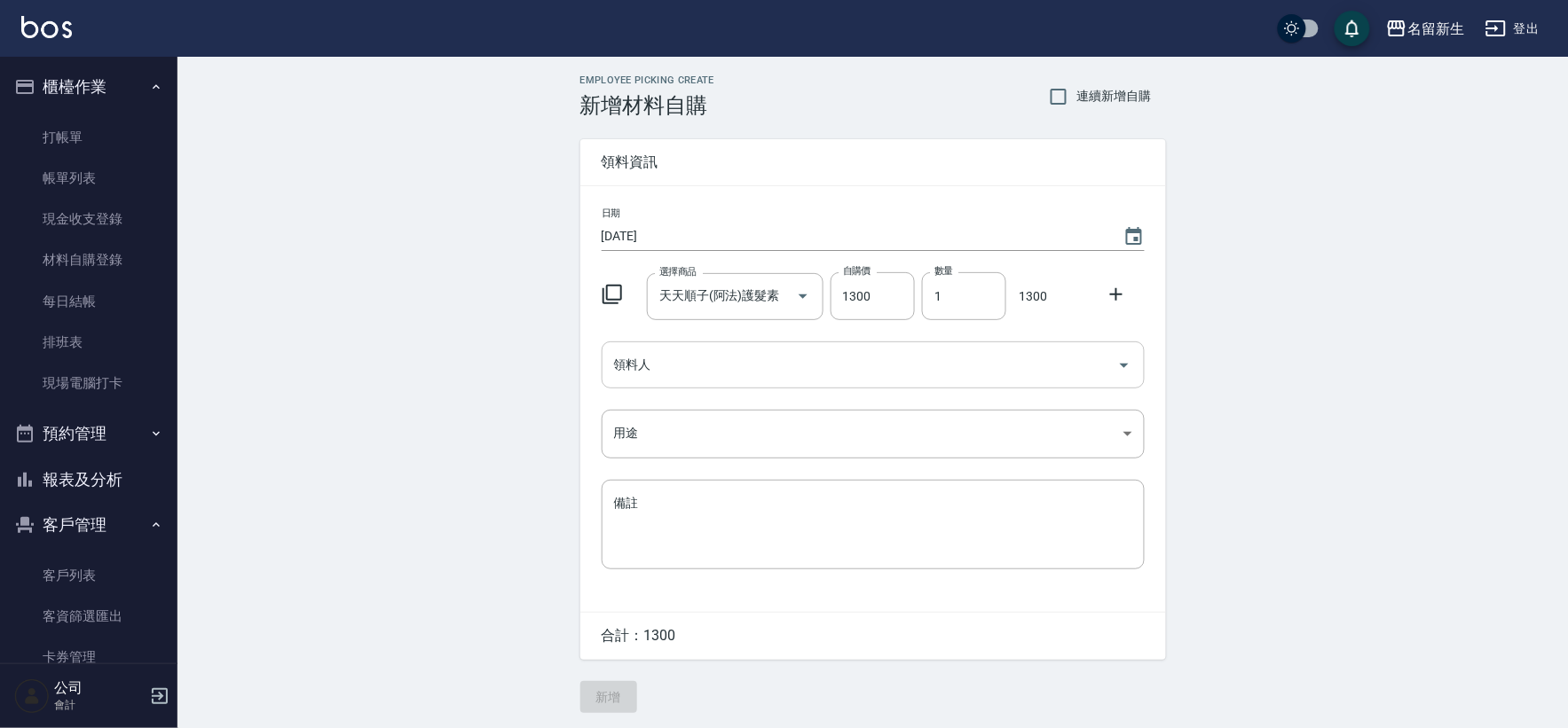
click at [696, 364] on input "領料人" at bounding box center [859, 364] width 500 height 31
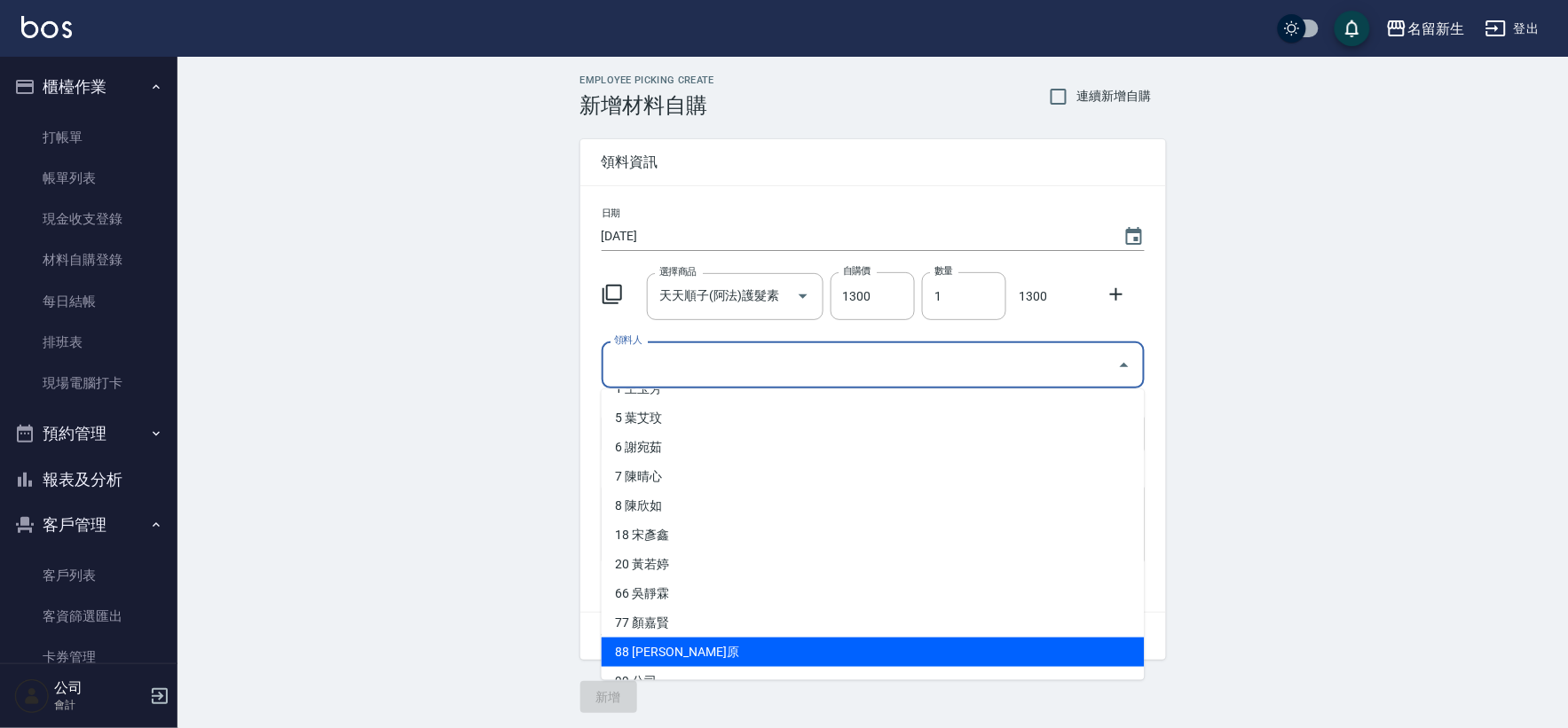
scroll to position [45, 0]
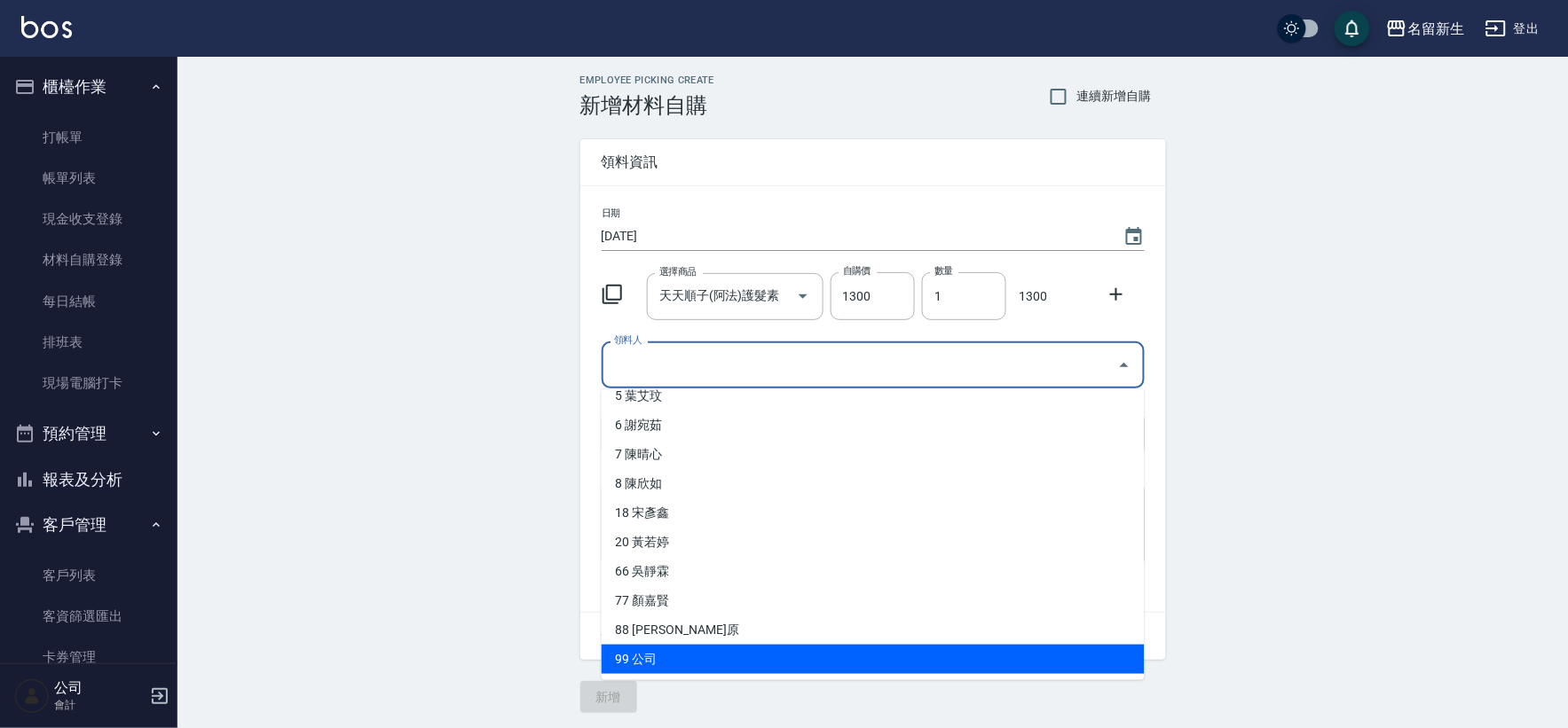
click at [748, 658] on li "99 公司" at bounding box center [873, 659] width 543 height 29
type input "公司"
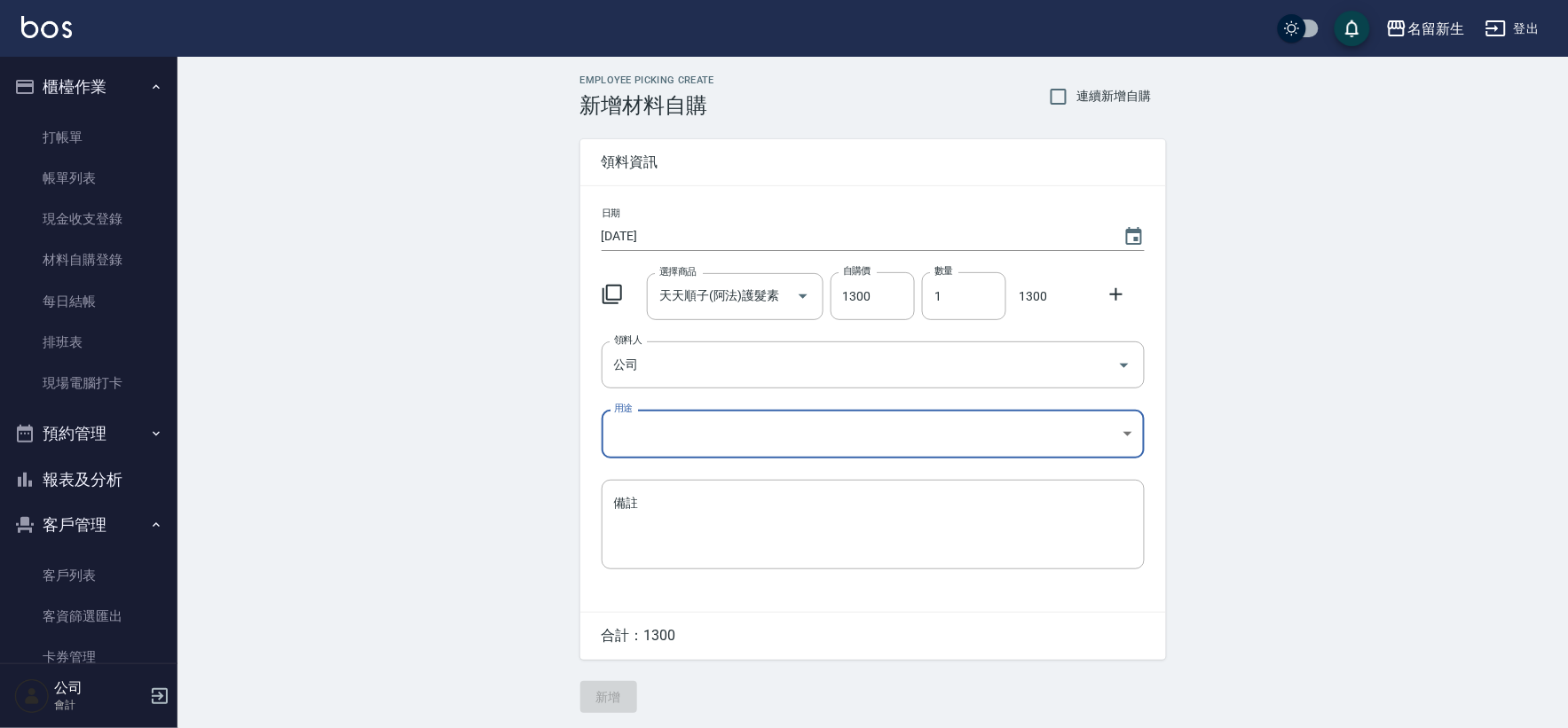
click at [689, 435] on body "名留新生 登出 櫃檯作業 打帳單 帳單列表 現金收支登錄 材料自購登錄 每日結帳 排班表 現場電腦打卡 預約管理 預約管理 單日預約紀錄 單週預約紀錄 報表及…" at bounding box center [784, 365] width 1568 height 731
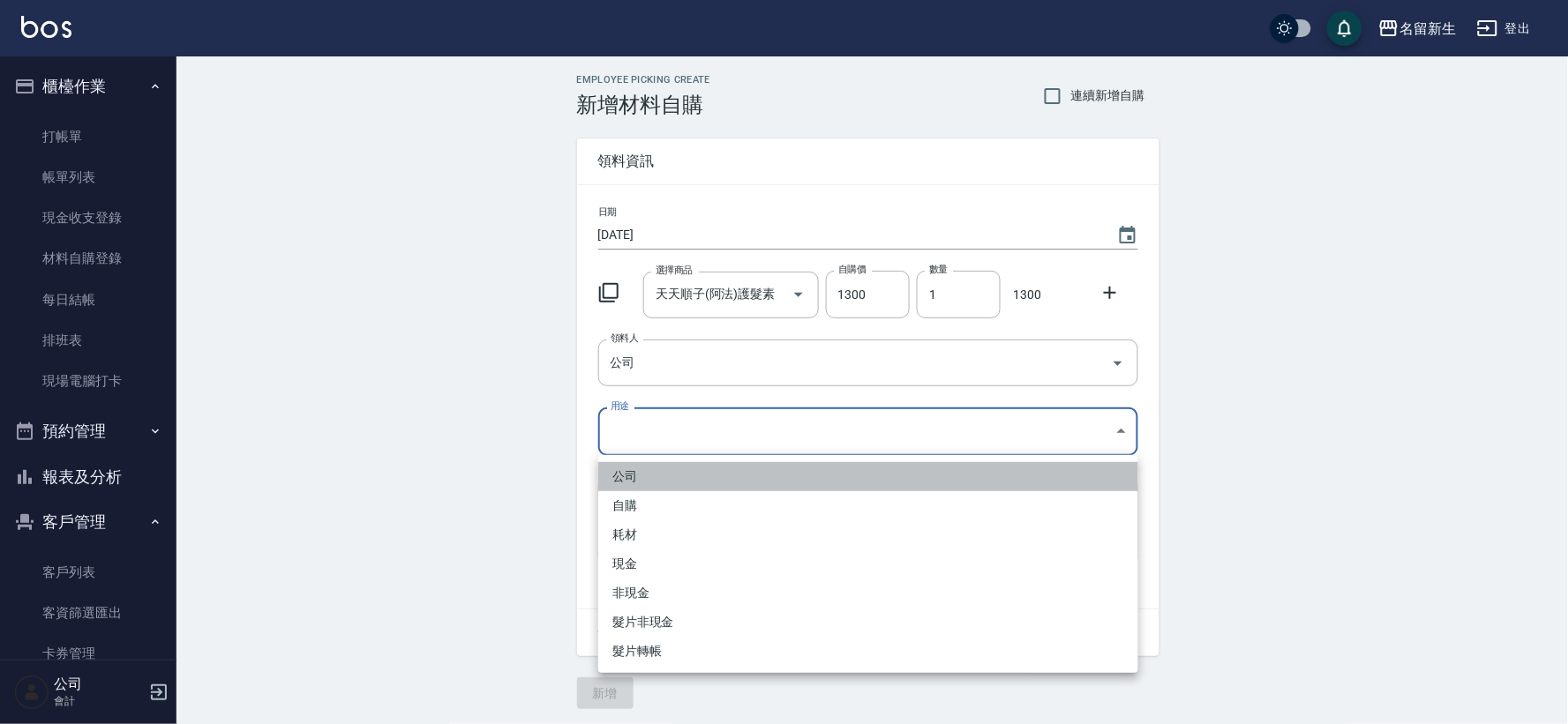
click at [706, 471] on li "公司" at bounding box center [868, 476] width 540 height 29
type input "公司"
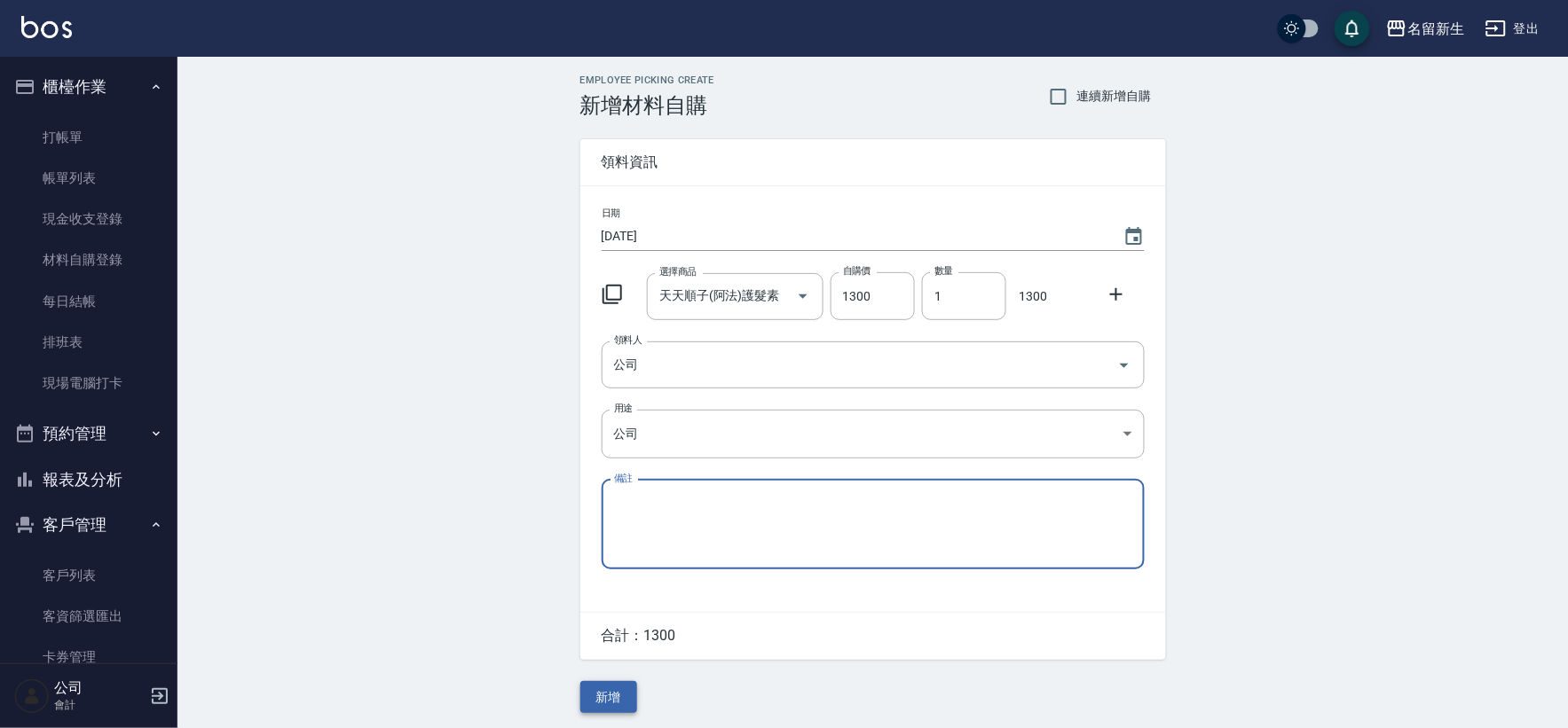
click at [623, 695] on button "新增" at bounding box center [608, 698] width 57 height 33
